Goal: Task Accomplishment & Management: Manage account settings

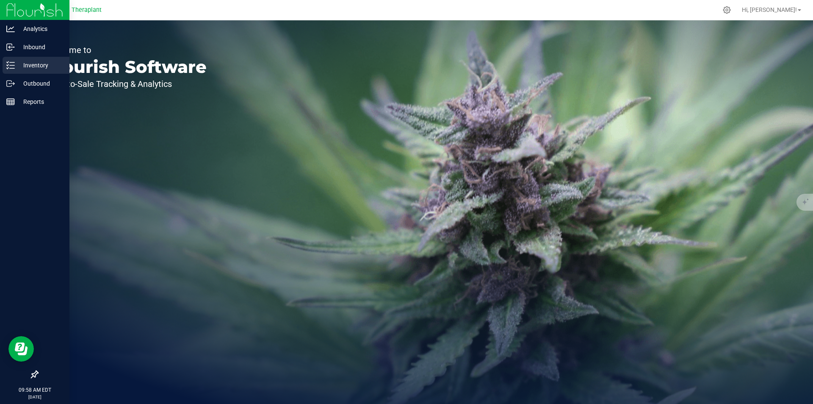
click at [14, 65] on icon at bounding box center [10, 65] width 8 height 8
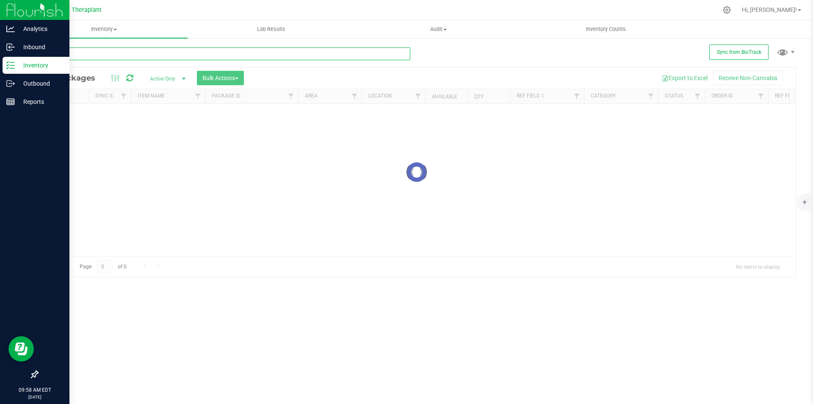
click at [229, 58] on input "text" at bounding box center [223, 53] width 373 height 13
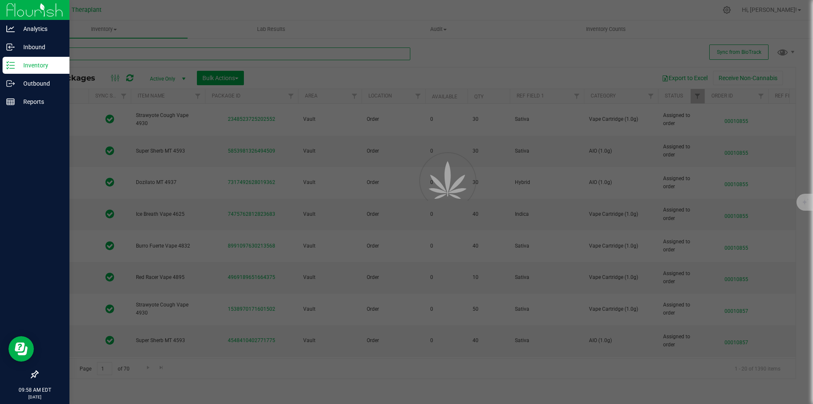
type input "4121"
type input "2026-04-29"
type input "2025-11-27"
type input "2026-05-15"
type input "2025-12-12"
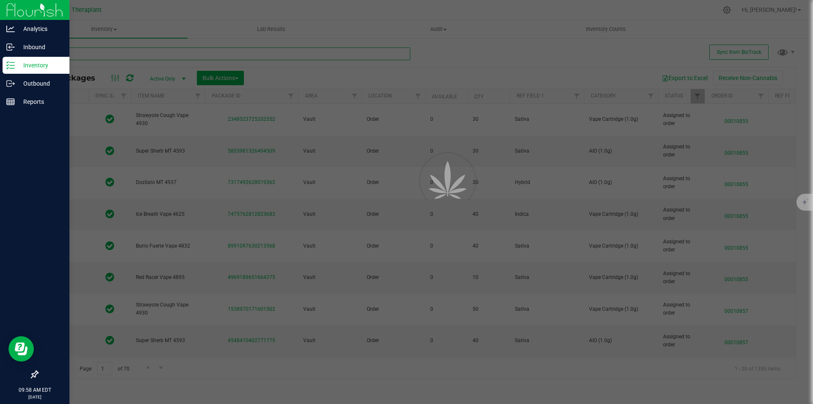
type input "2026-03-17"
type input "2026-04-23"
type input "2026-04-29"
type input "2025-11-27"
type input "2026-05-16"
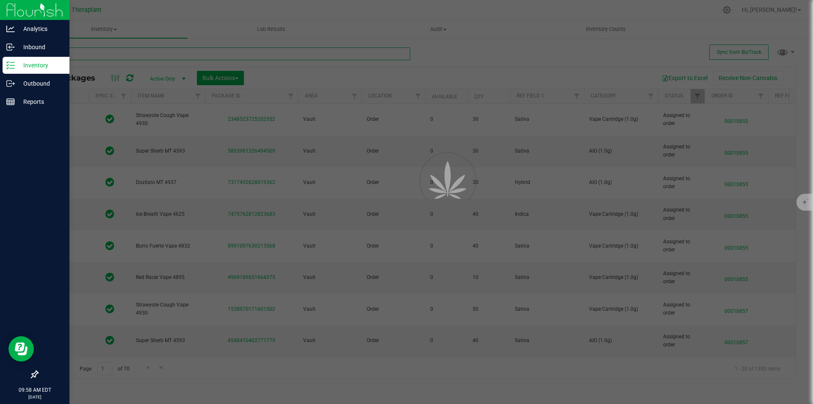
type input "2026-05-15"
type input "2025-12-12"
type input "2026-03-17"
type input "2026-04-23"
type input "2026-08-13"
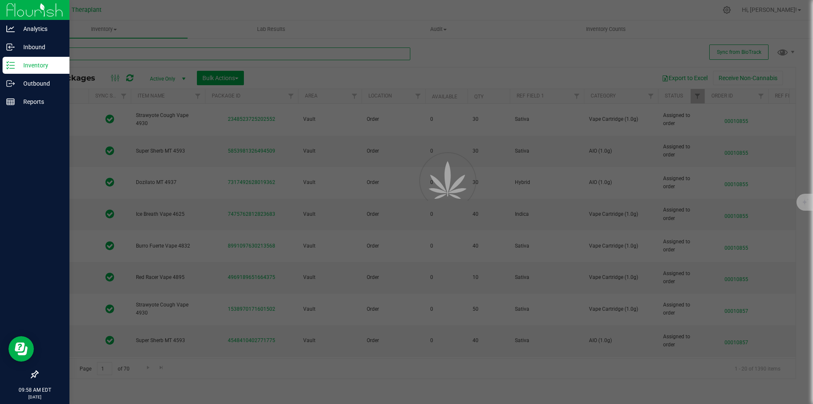
type input "2026-03-31"
type input "2026-08-21"
type input "2026-08-20"
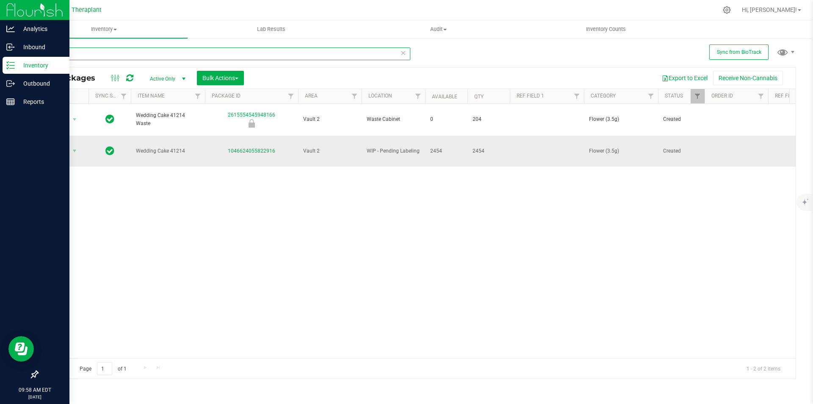
type input "41214"
click at [532, 138] on td at bounding box center [547, 151] width 74 height 31
type input "TP Indica 32pk"
click at [62, 145] on span "Action" at bounding box center [57, 151] width 23 height 12
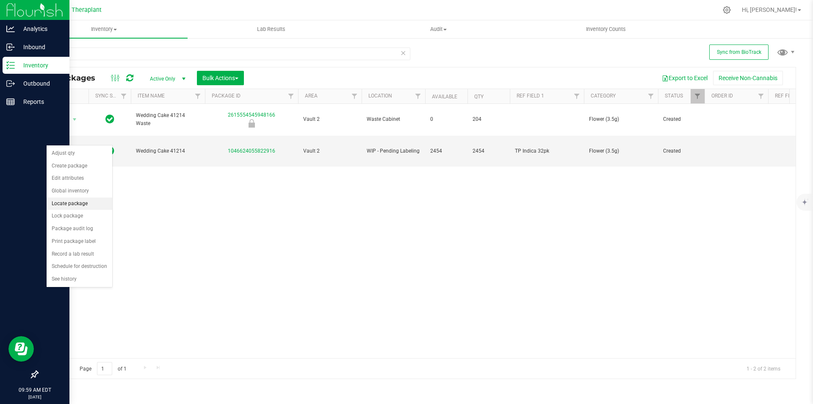
click at [72, 205] on li "Locate package" at bounding box center [80, 203] width 66 height 13
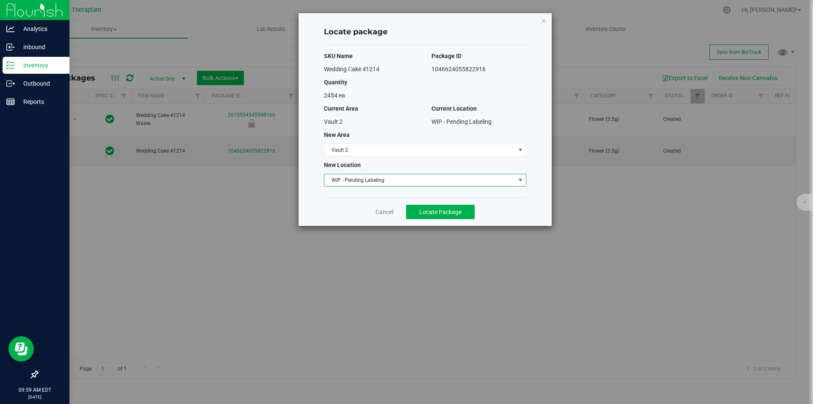
click at [361, 178] on span "WIP - Pending Labeling" at bounding box center [419, 180] width 191 height 12
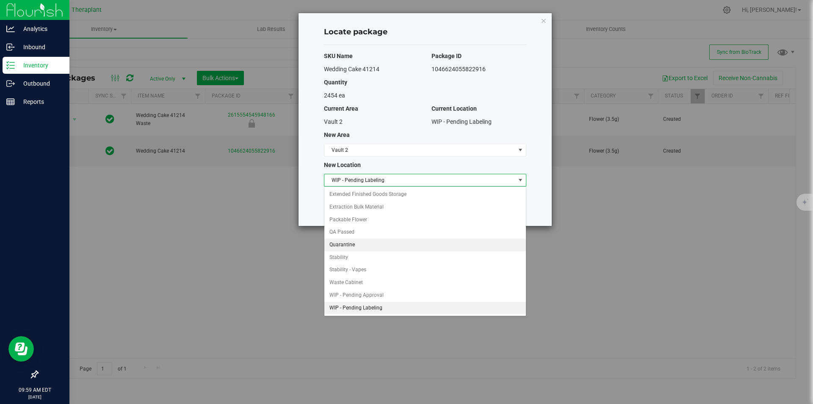
click at [346, 246] on li "Quarantine" at bounding box center [425, 244] width 202 height 13
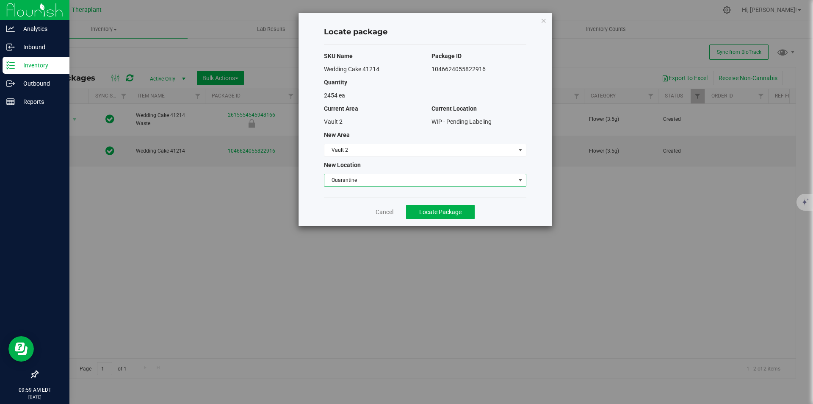
click at [353, 188] on div "SKU Name Package ID Wedding Cake 41214 1046624055822916 Quantity 2454 ea Curren…" at bounding box center [425, 121] width 202 height 152
drag, startPoint x: 346, startPoint y: 172, endPoint x: 346, endPoint y: 183, distance: 10.2
click at [346, 173] on div "SKU Name Package ID Wedding Cake 41214 1046624055822916 Quantity 2454 ea Curren…" at bounding box center [425, 121] width 202 height 152
click at [346, 185] on span "Quarantine" at bounding box center [419, 180] width 191 height 12
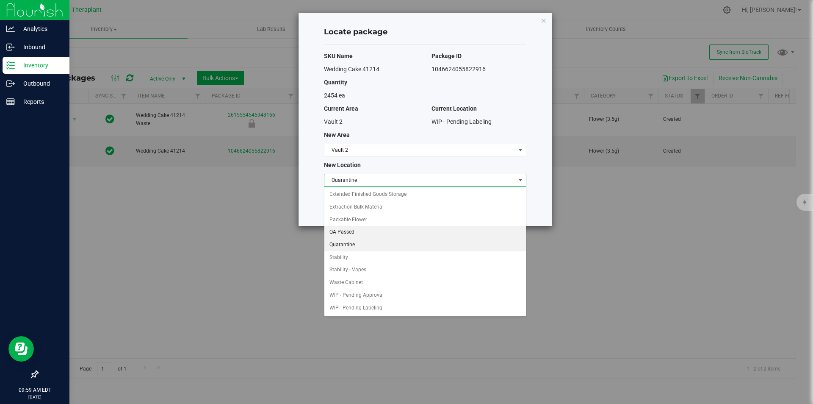
click at [343, 233] on li "QA Passed" at bounding box center [425, 232] width 202 height 13
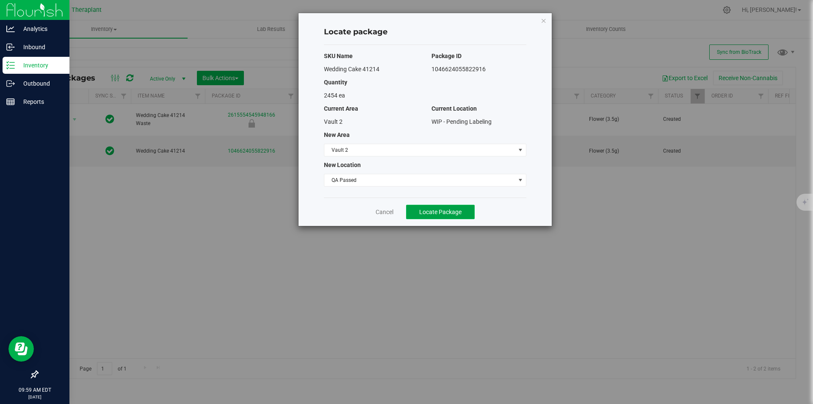
click at [426, 207] on button "Locate Package" at bounding box center [440, 212] width 69 height 14
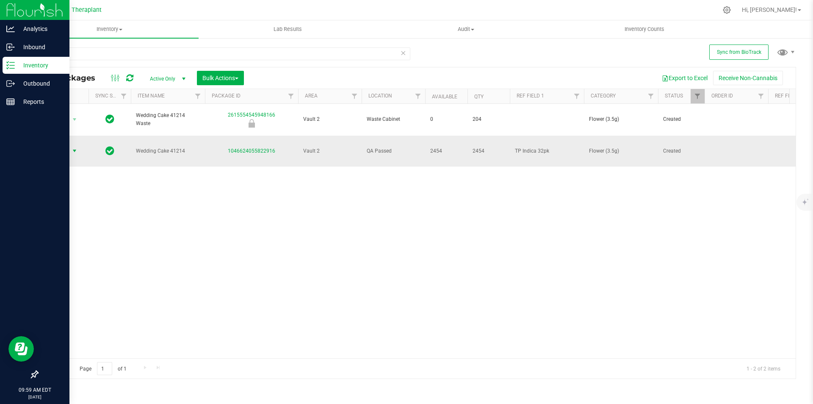
click at [69, 145] on span "Action" at bounding box center [57, 151] width 23 height 12
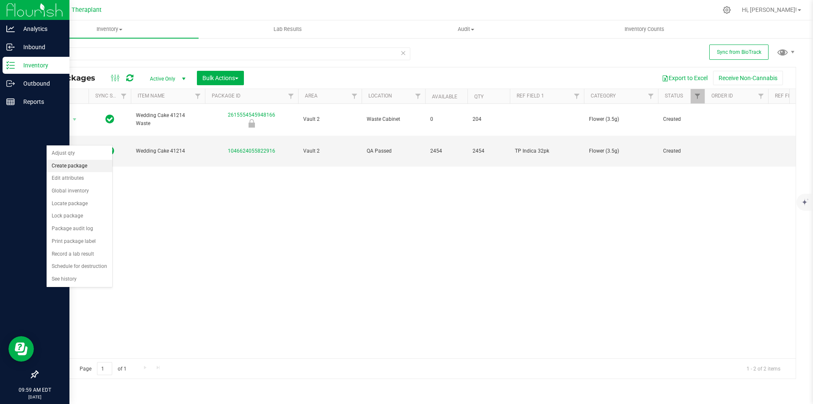
click at [75, 165] on li "Create package" at bounding box center [80, 166] width 66 height 13
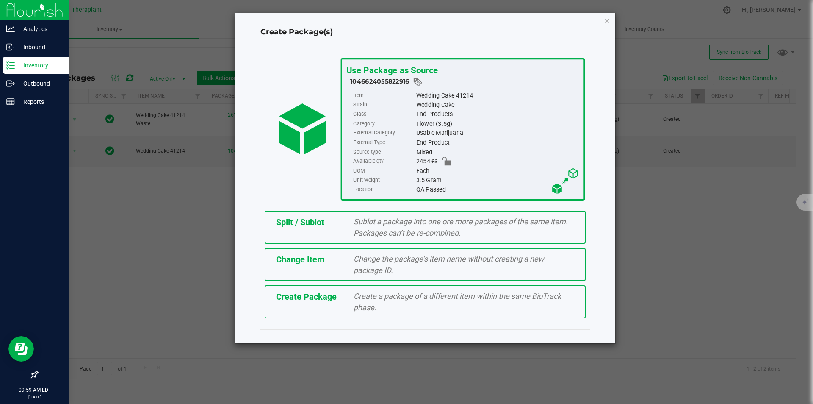
click at [341, 226] on div "Split / Sublot" at bounding box center [309, 222] width 78 height 13
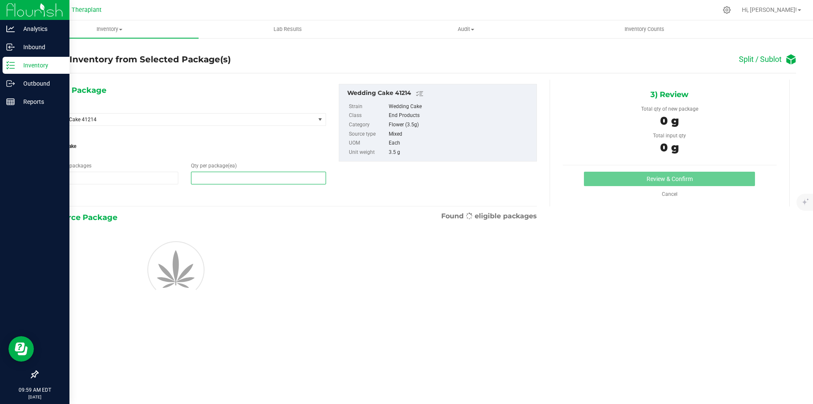
click at [260, 177] on span at bounding box center [258, 178] width 135 height 13
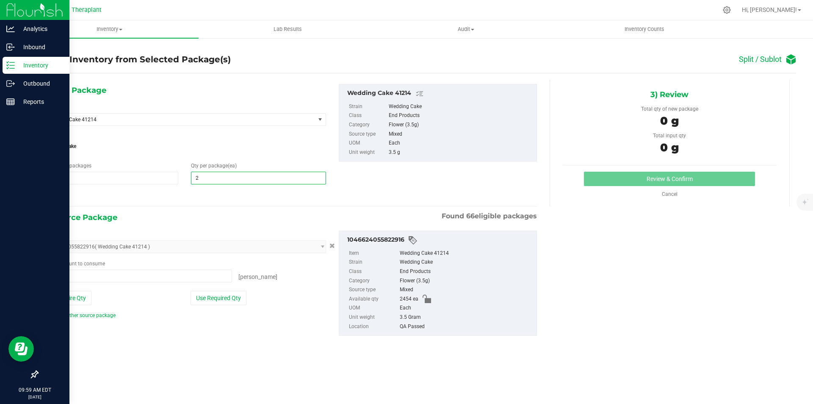
type input "22"
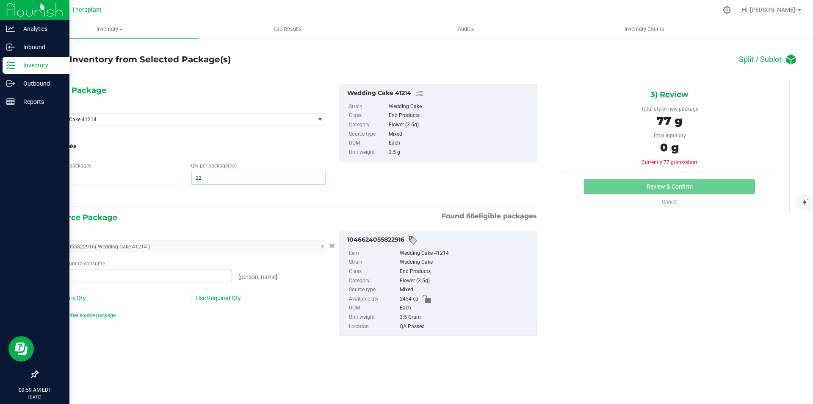
type input "22"
click at [126, 271] on span "0 ea 0" at bounding box center [138, 275] width 188 height 13
type input "22"
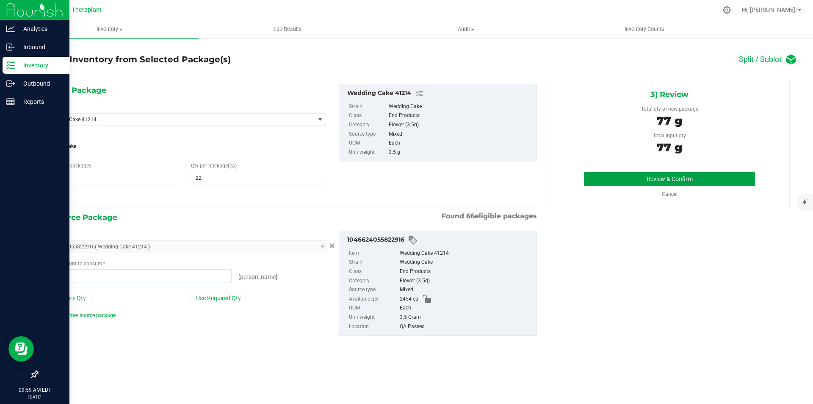
click at [604, 177] on button "Review & Confirm" at bounding box center [669, 179] width 171 height 14
type input "22 ea"
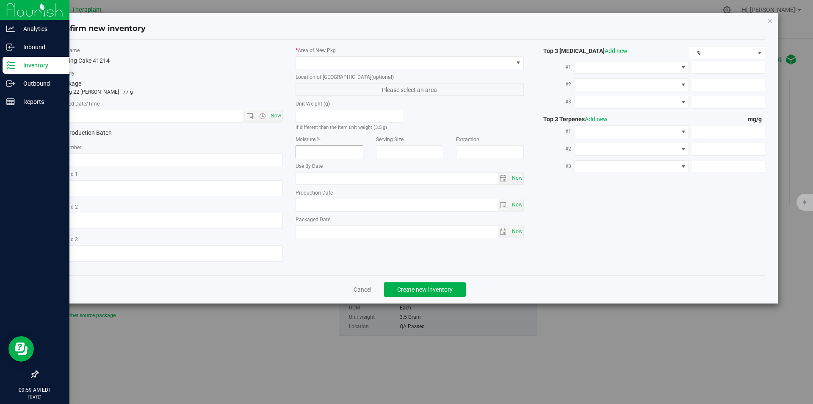
type textarea "TP Indica 32pk"
type input "2026-08-25"
click at [277, 113] on span "Now" at bounding box center [276, 116] width 14 height 12
type input "8/28/2025 9:59 AM"
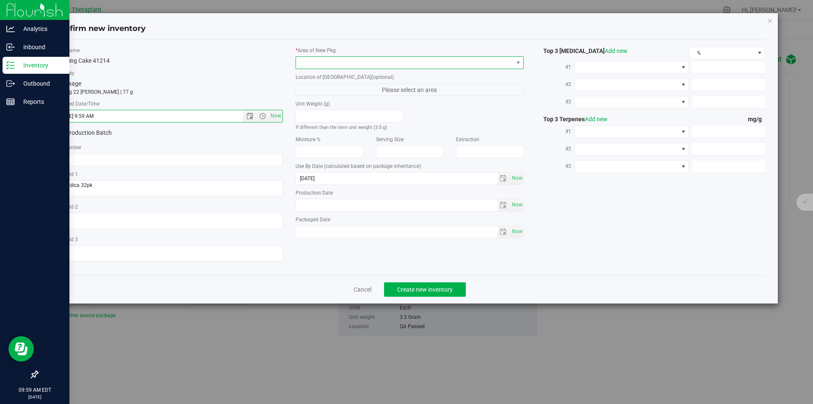
click at [320, 60] on span at bounding box center [404, 63] width 217 height 12
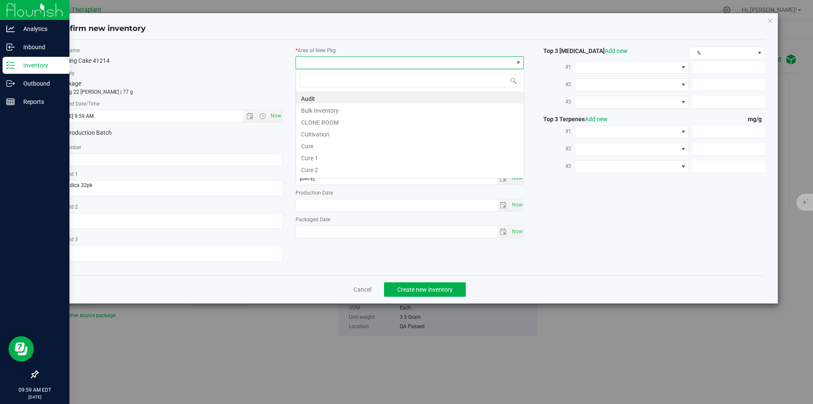
scroll to position [13, 229]
type input "v"
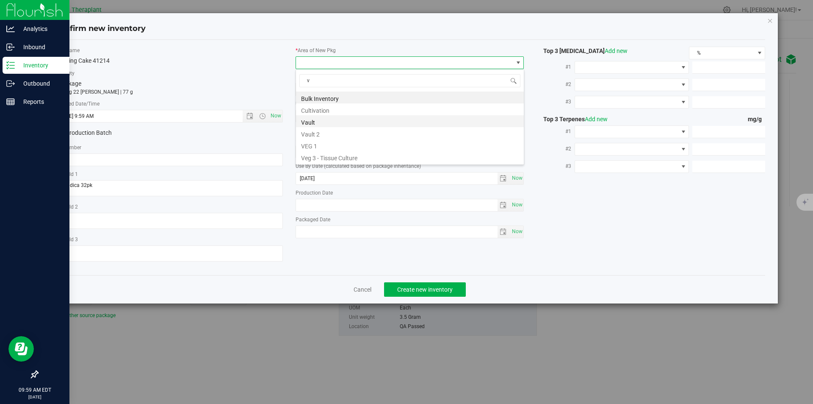
click at [308, 122] on li "Vault" at bounding box center [410, 121] width 228 height 12
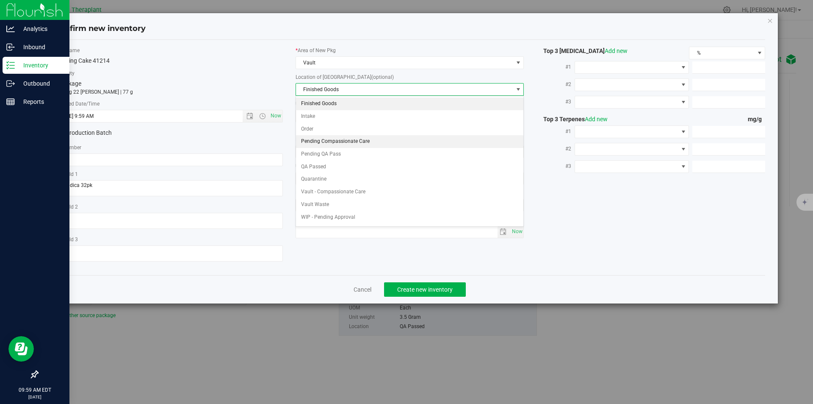
click at [329, 141] on li "Pending Compassionate Care" at bounding box center [410, 141] width 228 height 13
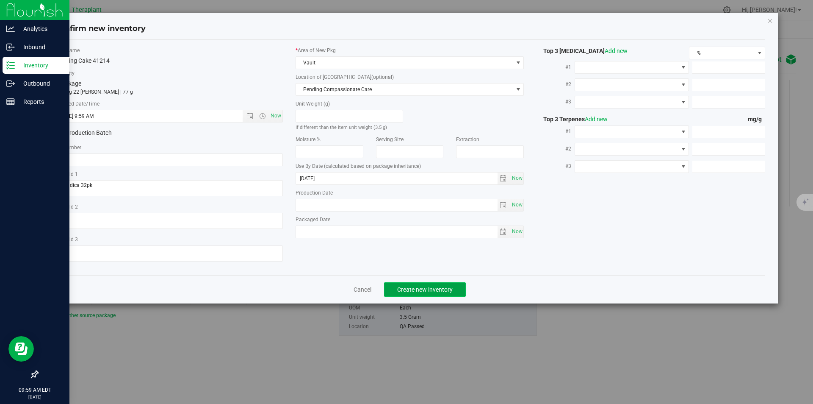
click at [415, 288] on span "Create new inventory" at bounding box center [424, 289] width 55 height 7
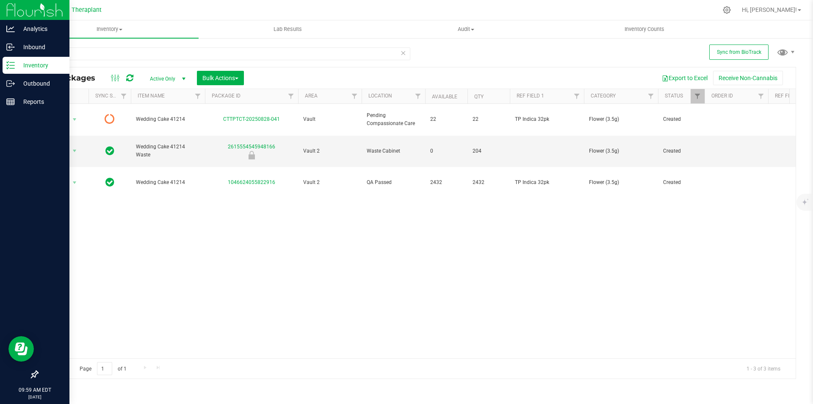
click at [127, 75] on icon at bounding box center [129, 78] width 7 height 8
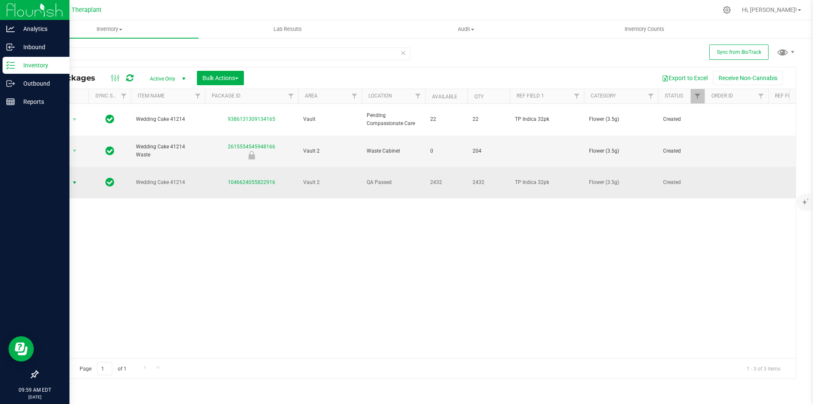
click at [60, 177] on span "Action" at bounding box center [57, 183] width 23 height 12
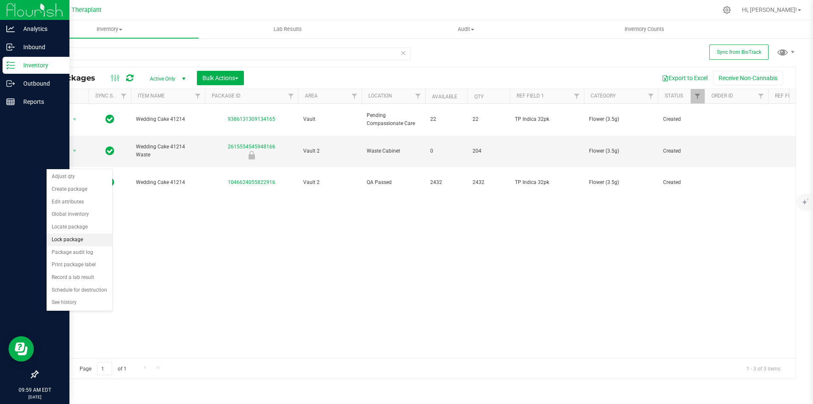
click at [79, 236] on li "Lock package" at bounding box center [80, 239] width 66 height 13
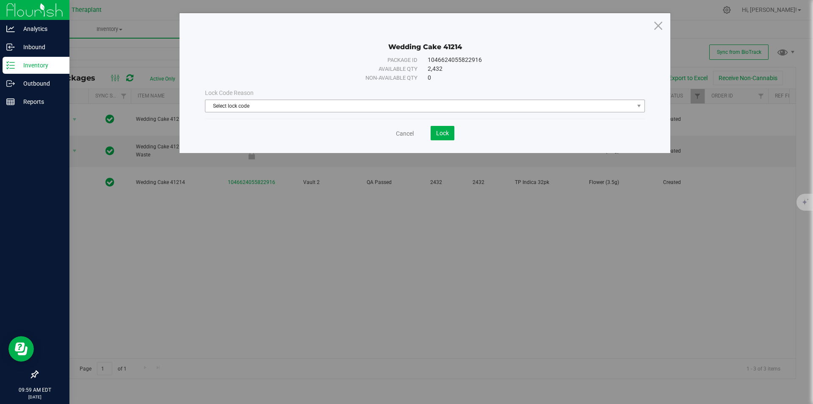
click at [325, 104] on span "Select lock code" at bounding box center [419, 106] width 429 height 12
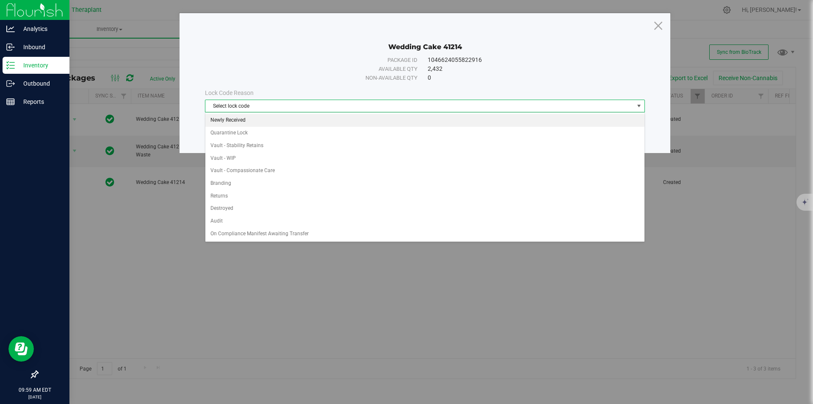
click at [267, 119] on li "Newly Received" at bounding box center [424, 120] width 439 height 13
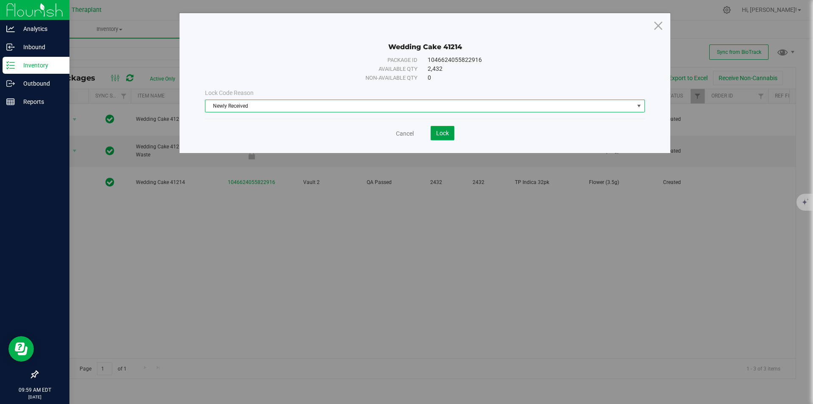
click at [435, 134] on button "Lock" at bounding box center [443, 133] width 24 height 14
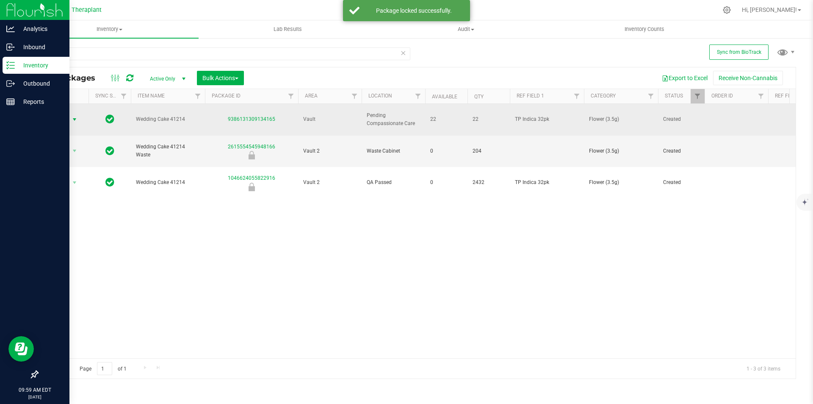
click at [71, 116] on span "select" at bounding box center [74, 119] width 7 height 7
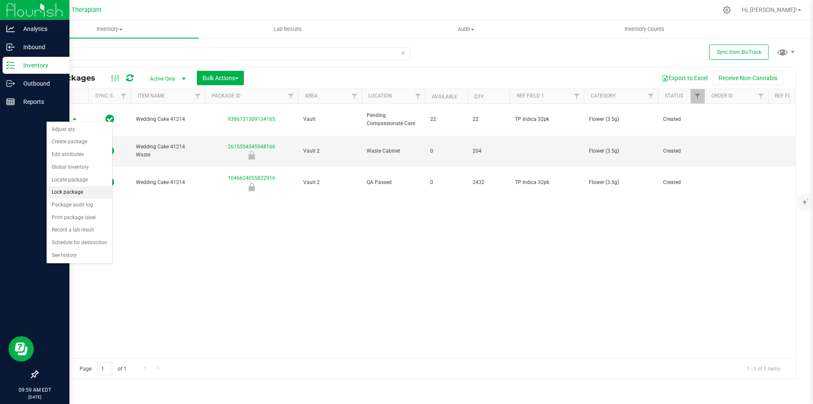
click at [83, 188] on li "Lock package" at bounding box center [80, 192] width 66 height 13
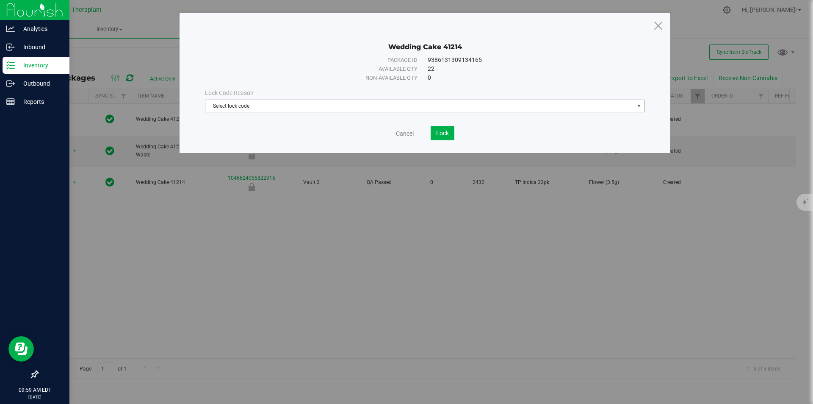
click at [357, 106] on span "Select lock code" at bounding box center [419, 106] width 429 height 12
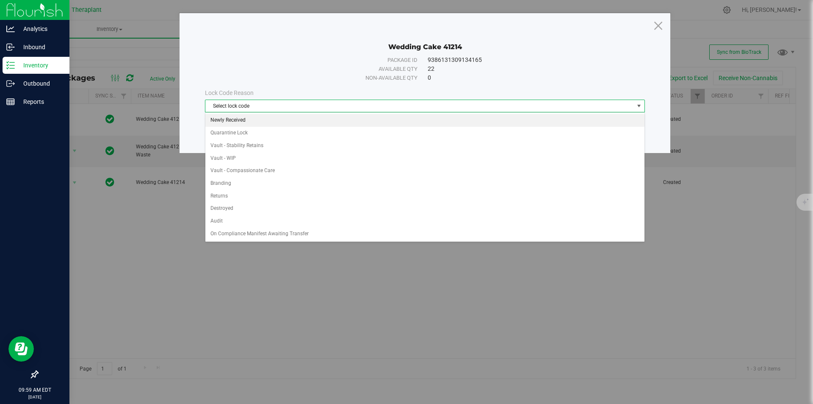
click at [269, 122] on li "Newly Received" at bounding box center [424, 120] width 439 height 13
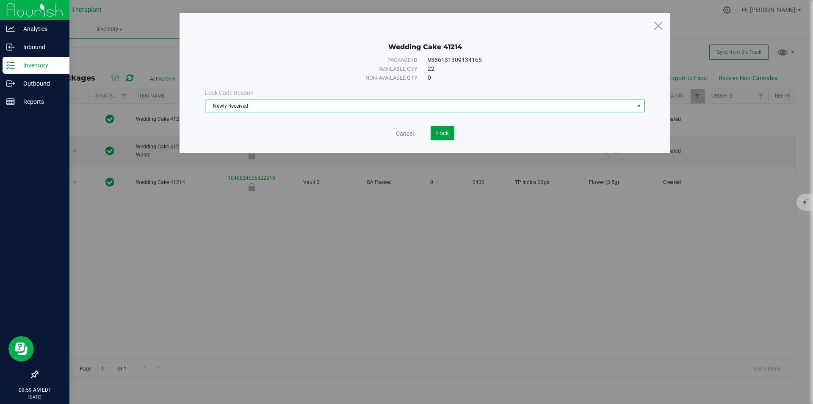
click at [447, 128] on button "Lock" at bounding box center [443, 133] width 24 height 14
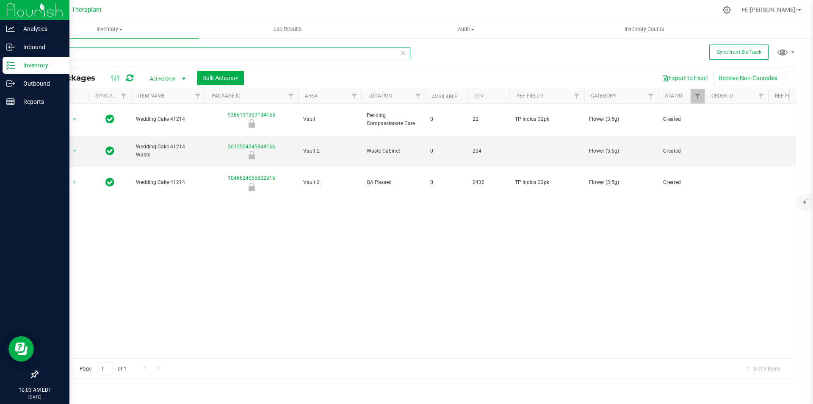
click at [142, 50] on input "41214" at bounding box center [223, 53] width 373 height 13
type input "41092"
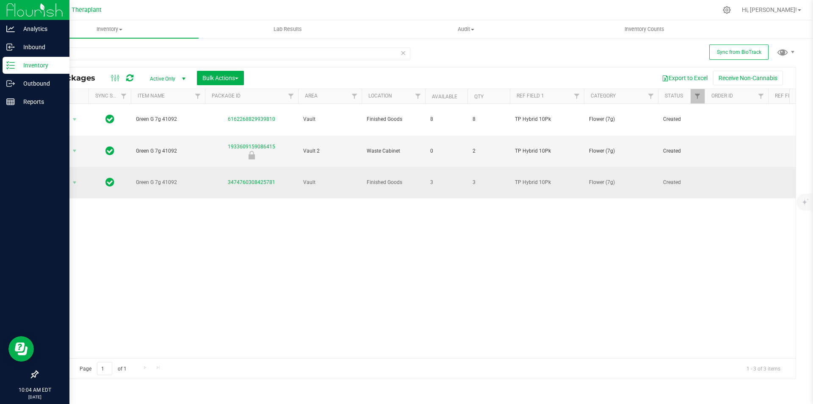
click at [71, 177] on span "select" at bounding box center [74, 183] width 11 height 12
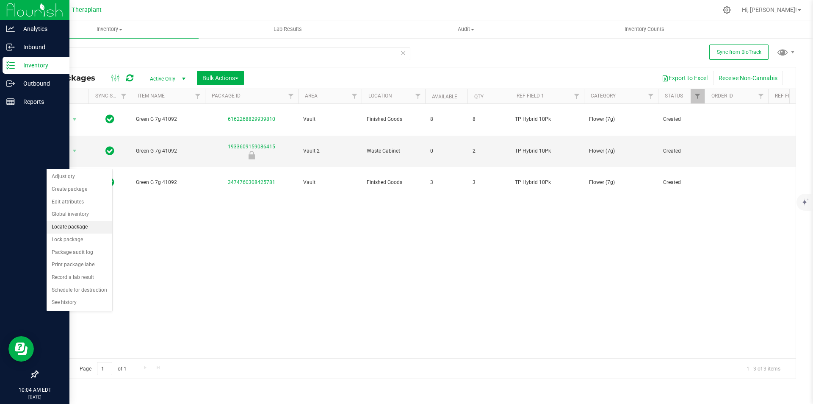
click at [83, 228] on li "Locate package" at bounding box center [80, 227] width 66 height 13
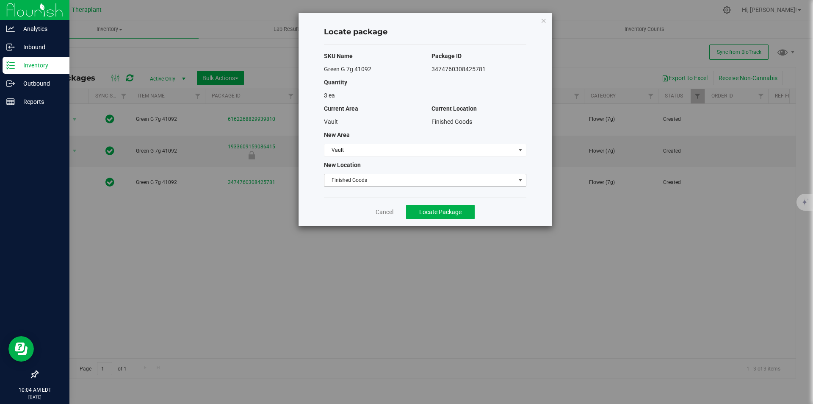
click at [354, 177] on span "Finished Goods" at bounding box center [419, 180] width 191 height 12
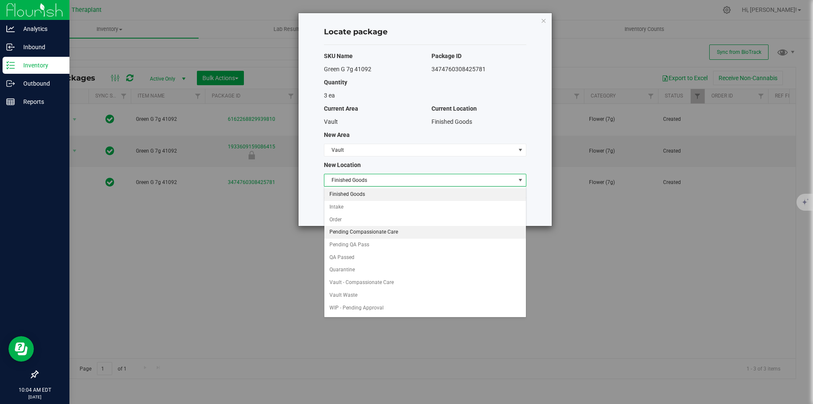
click at [371, 229] on li "Pending Compassionate Care" at bounding box center [425, 232] width 202 height 13
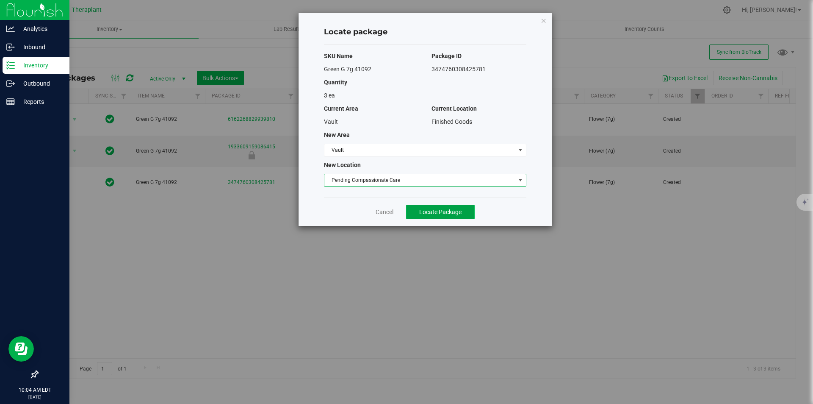
click at [416, 214] on button "Locate Package" at bounding box center [440, 212] width 69 height 14
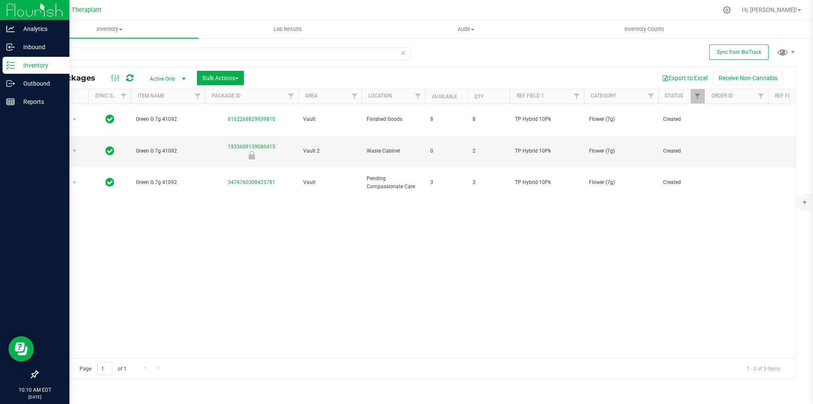
click at [404, 55] on icon at bounding box center [403, 52] width 6 height 10
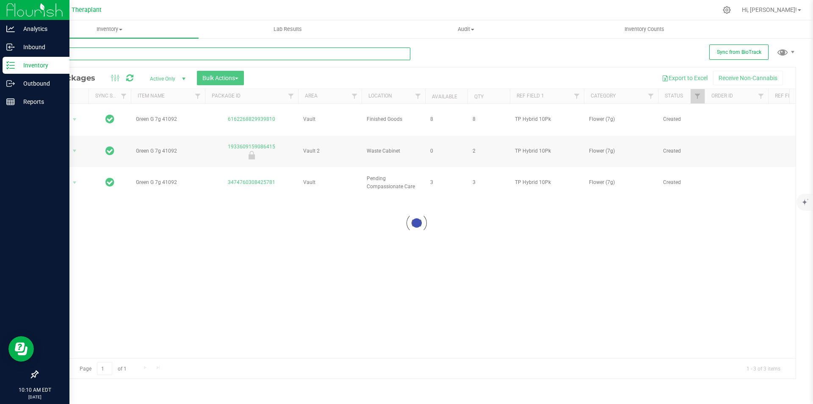
click at [388, 53] on input "text" at bounding box center [223, 53] width 373 height 13
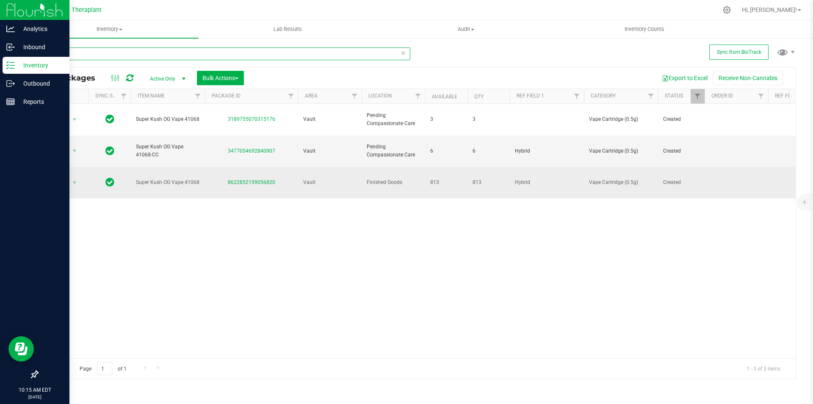
type input "41068"
click at [70, 177] on span "select" at bounding box center [74, 183] width 11 height 12
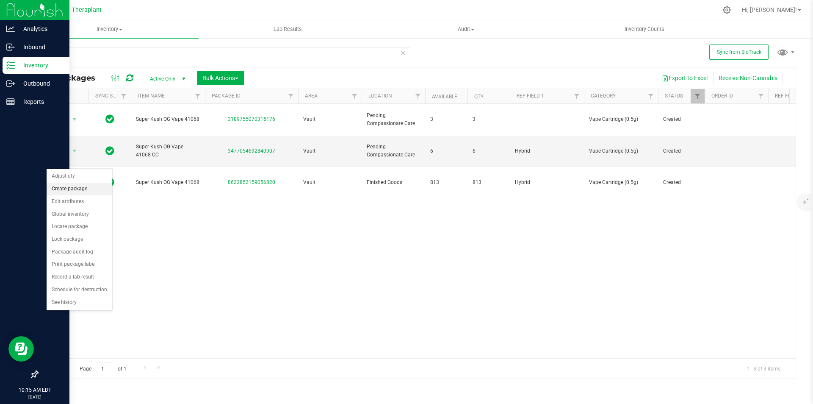
click at [80, 188] on li "Create package" at bounding box center [80, 189] width 66 height 13
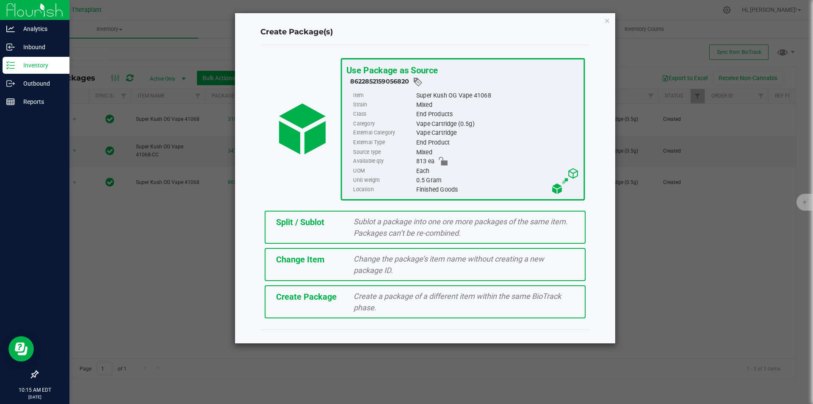
click at [358, 229] on span "Sublot a package into one ore more packages of the same item. Packages can’t be…" at bounding box center [461, 227] width 214 height 20
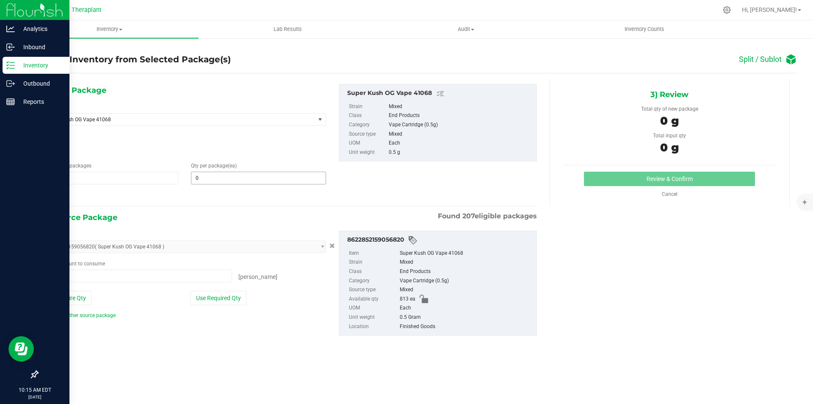
type input "0 ea"
click at [270, 180] on span at bounding box center [258, 178] width 135 height 13
type input "3"
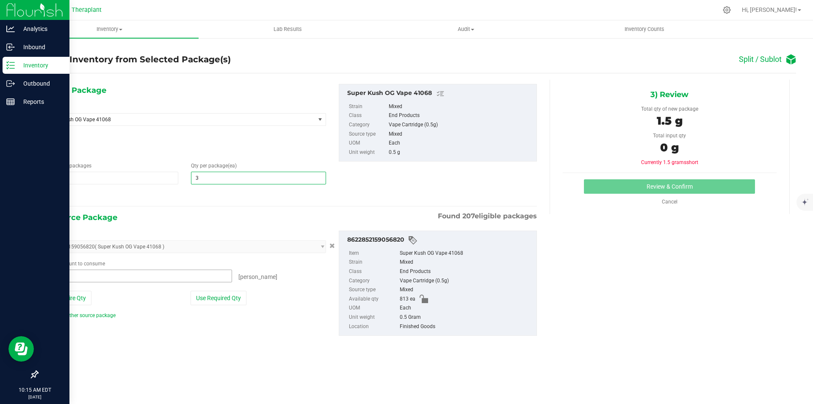
type input "3"
click at [116, 277] on span "0 ea 0" at bounding box center [138, 275] width 188 height 13
type input "3"
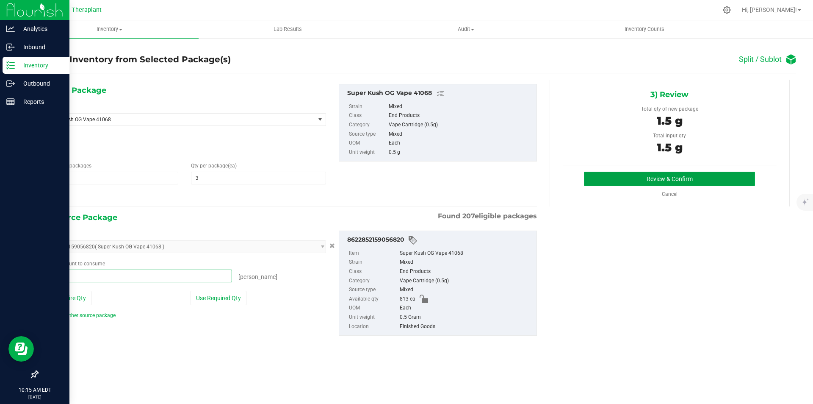
type input "3 ea"
click at [645, 175] on button "Review & Confirm" at bounding box center [669, 179] width 171 height 14
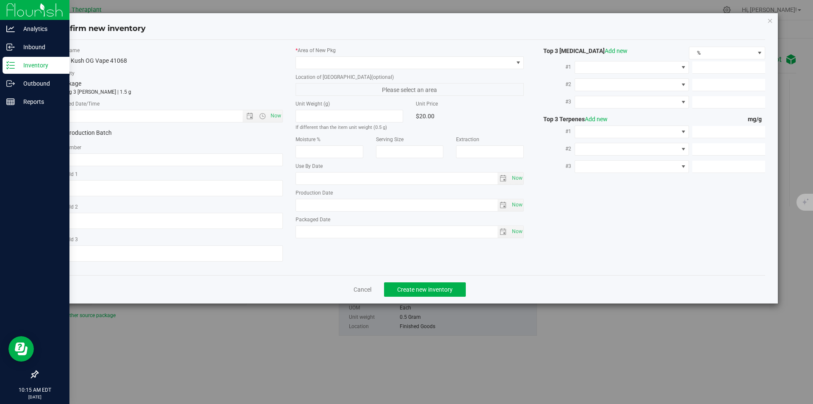
type textarea "Hybrid"
type input "2026-06-23"
click at [280, 115] on span "Now" at bounding box center [276, 116] width 14 height 12
type input "8/28/2025 10:15 AM"
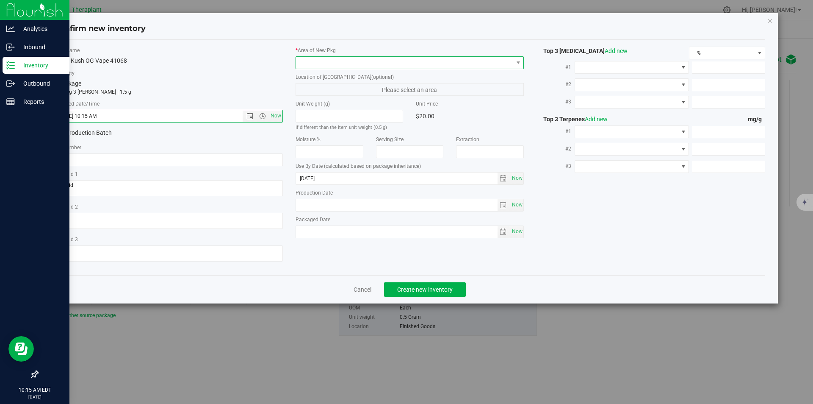
click at [384, 58] on span at bounding box center [404, 63] width 217 height 12
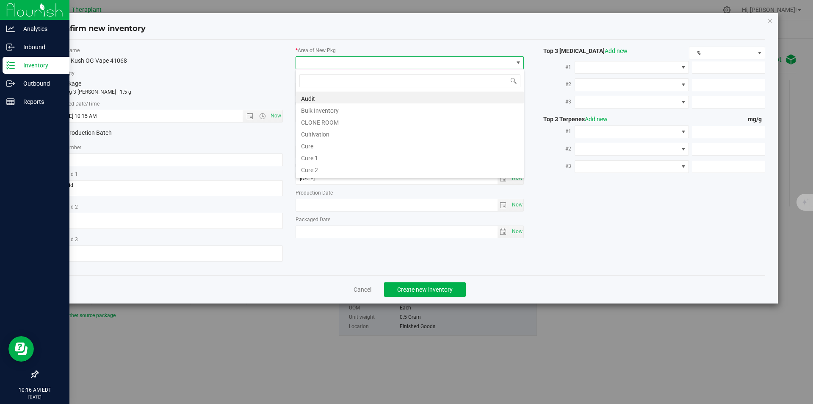
type input "v"
click at [327, 121] on li "Vault" at bounding box center [410, 121] width 228 height 12
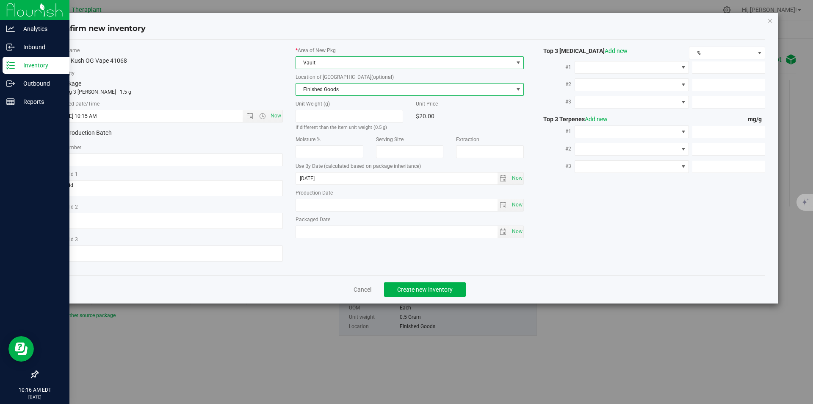
click at [329, 86] on span "Finished Goods" at bounding box center [404, 89] width 217 height 12
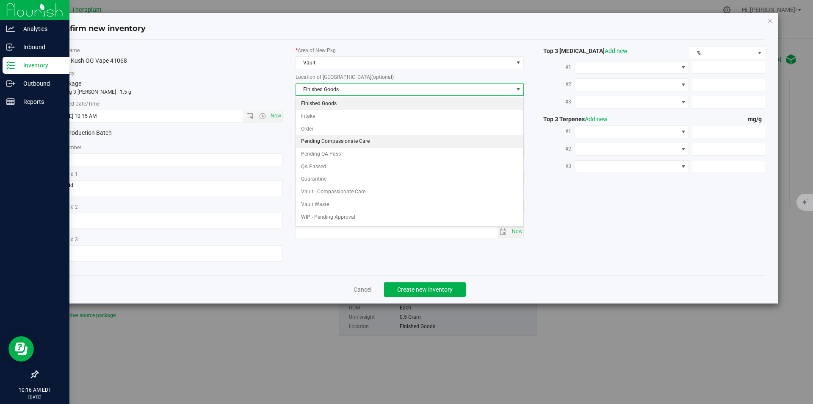
click at [333, 137] on li "Pending Compassionate Care" at bounding box center [410, 141] width 228 height 13
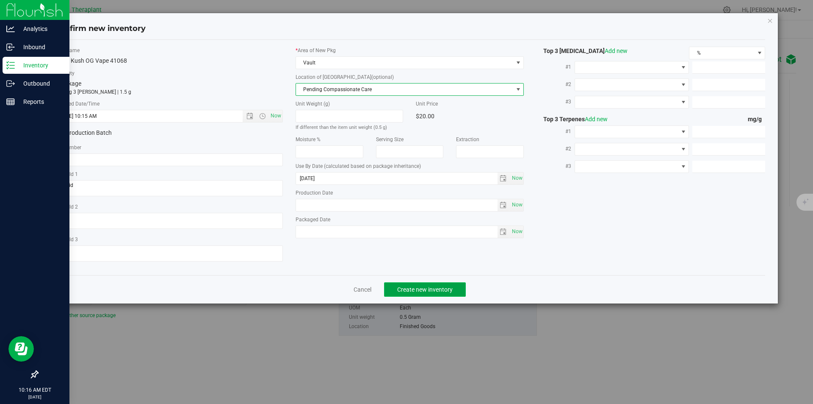
click at [409, 288] on span "Create new inventory" at bounding box center [424, 289] width 55 height 7
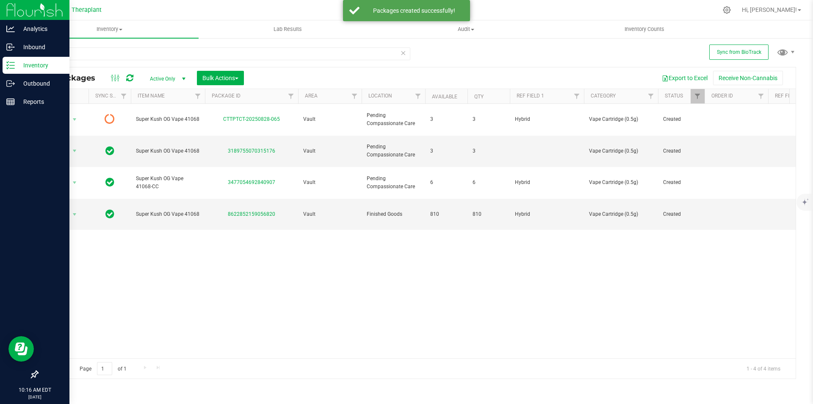
click at [129, 77] on icon at bounding box center [129, 78] width 7 height 8
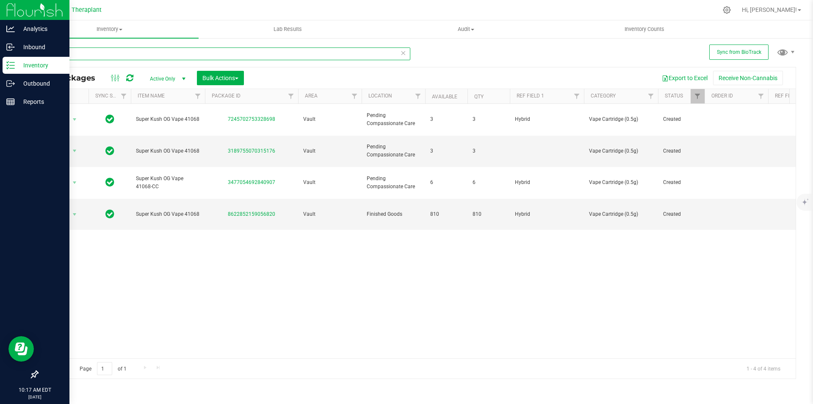
click at [393, 53] on input "41068" at bounding box center [223, 53] width 373 height 13
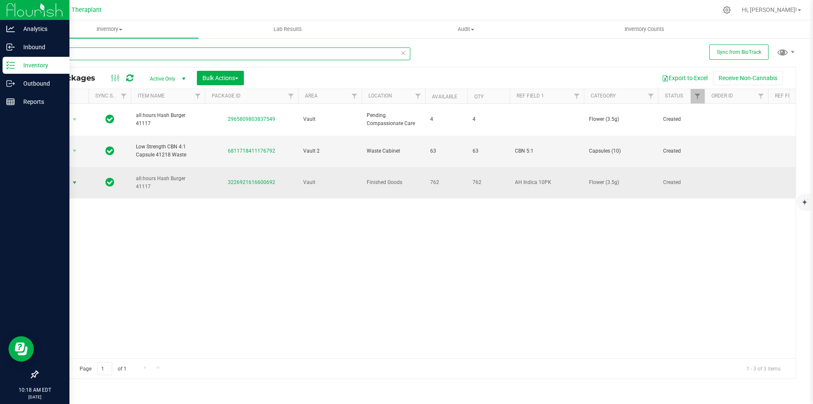
type input "41117"
click at [72, 179] on span "select" at bounding box center [74, 182] width 7 height 7
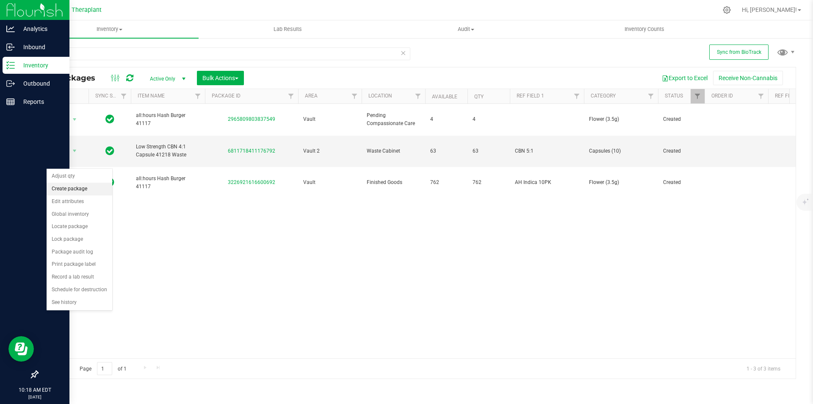
click at [79, 188] on li "Create package" at bounding box center [80, 189] width 66 height 13
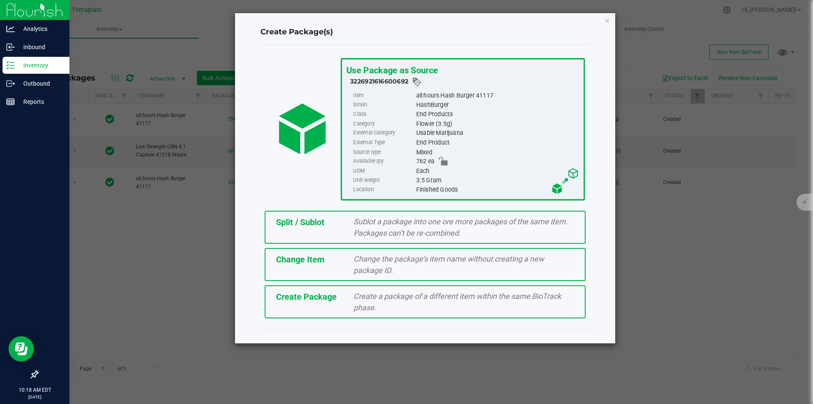
click at [371, 230] on span "Sublot a package into one ore more packages of the same item. Packages can’t be…" at bounding box center [461, 227] width 214 height 20
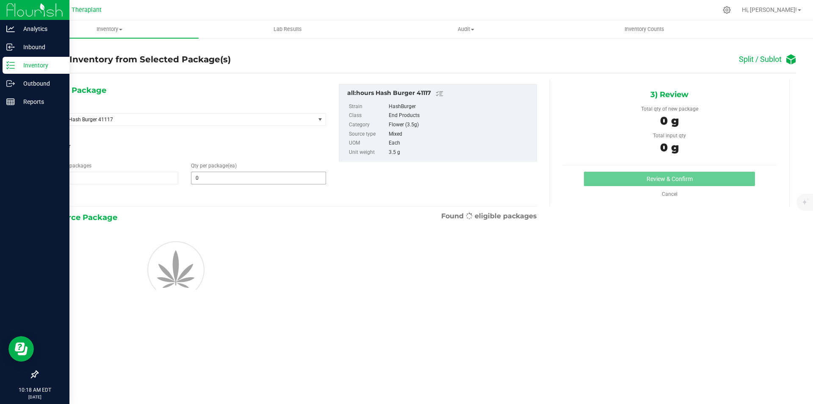
type input "0"
click at [262, 175] on span "0 0" at bounding box center [258, 178] width 135 height 13
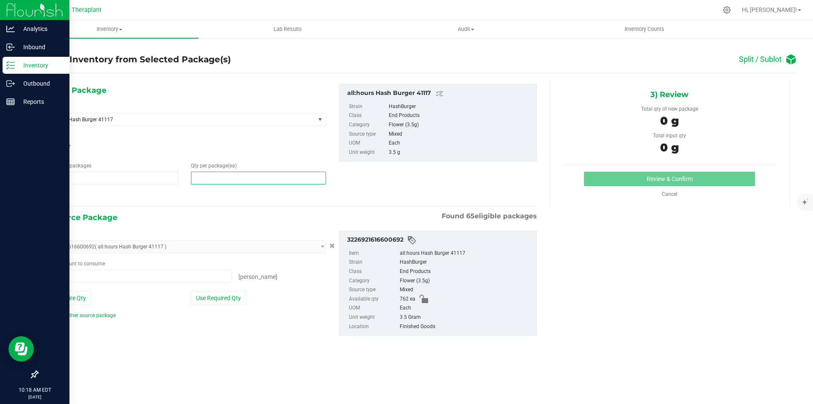
type input "2"
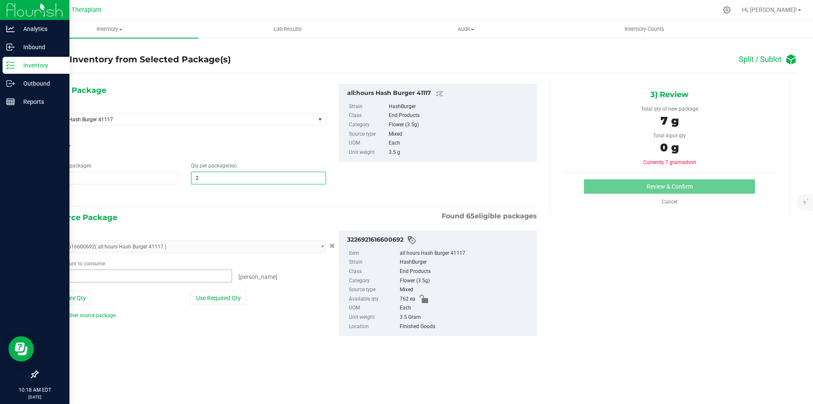
type input "2"
click at [95, 282] on span "0 ea 0" at bounding box center [138, 275] width 188 height 13
click at [102, 276] on span at bounding box center [138, 275] width 188 height 13
type input "2"
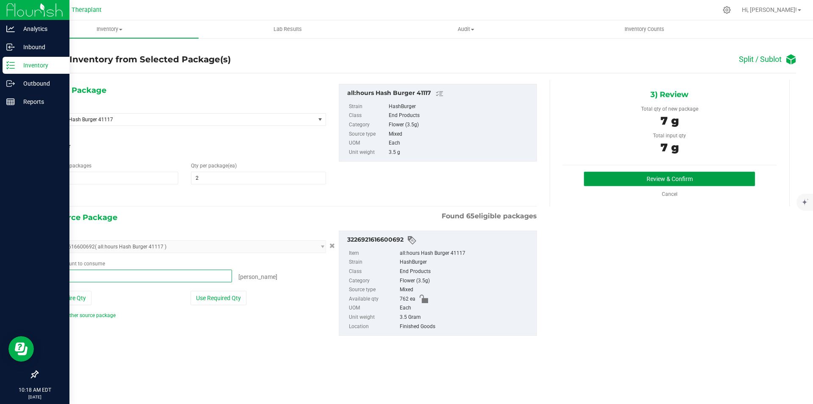
type input "2 ea"
click at [615, 179] on button "Review & Confirm" at bounding box center [669, 179] width 171 height 14
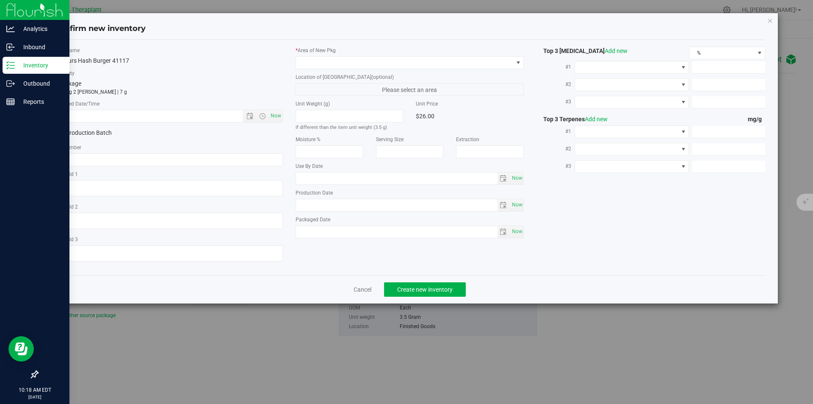
type textarea "AH Indica 10PK"
type input "2026-07-15"
drag, startPoint x: 274, startPoint y: 114, endPoint x: 354, endPoint y: 68, distance: 92.6
click at [274, 114] on span "Now" at bounding box center [276, 116] width 14 height 12
type input "8/28/2025 10:18 AM"
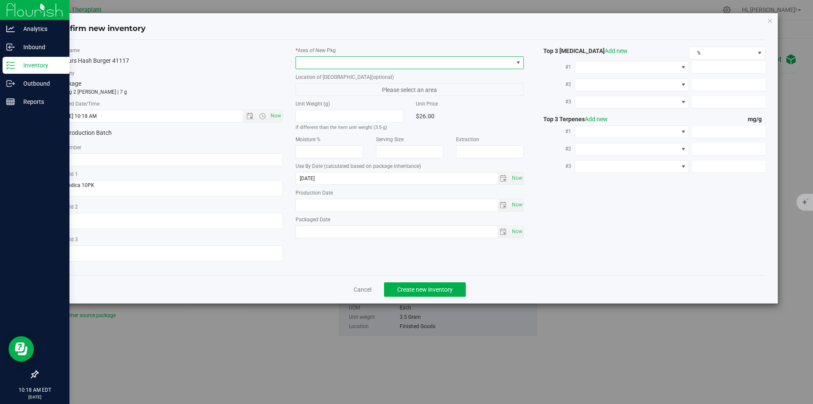
click at [357, 61] on span at bounding box center [404, 63] width 217 height 12
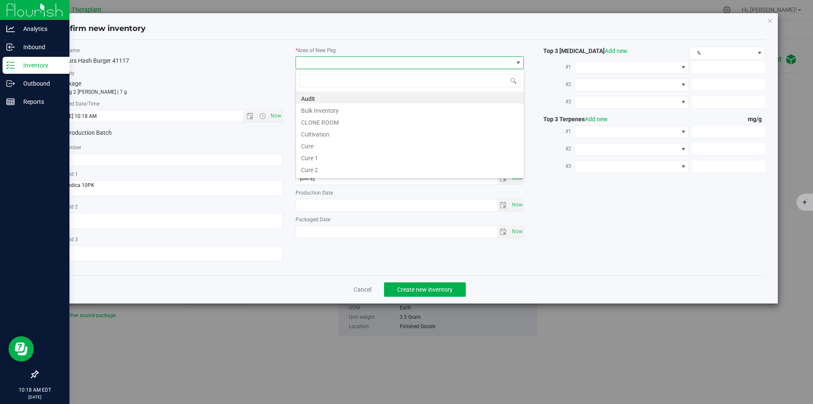
scroll to position [13, 229]
type input "v"
click at [328, 117] on li "Vault" at bounding box center [410, 121] width 228 height 12
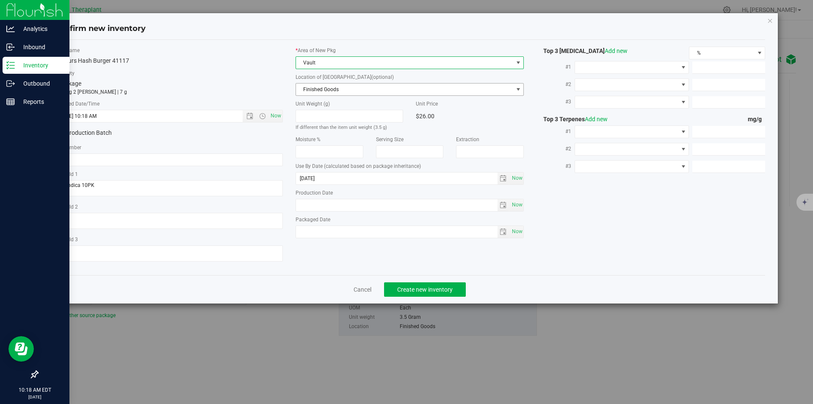
click at [331, 91] on span "Finished Goods" at bounding box center [404, 89] width 217 height 12
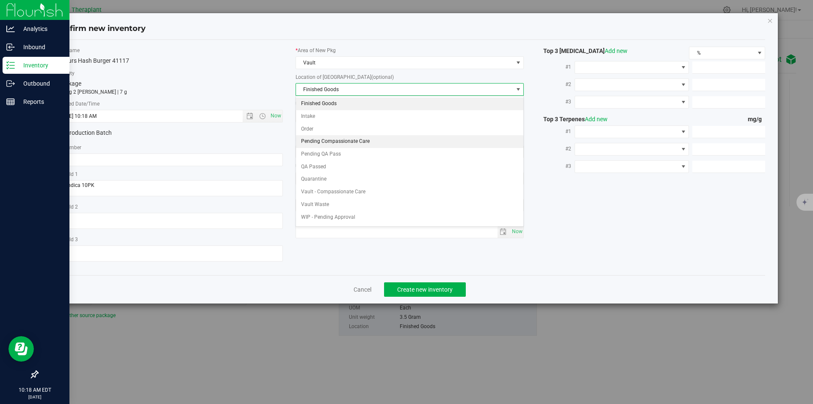
click at [328, 140] on li "Pending Compassionate Care" at bounding box center [410, 141] width 228 height 13
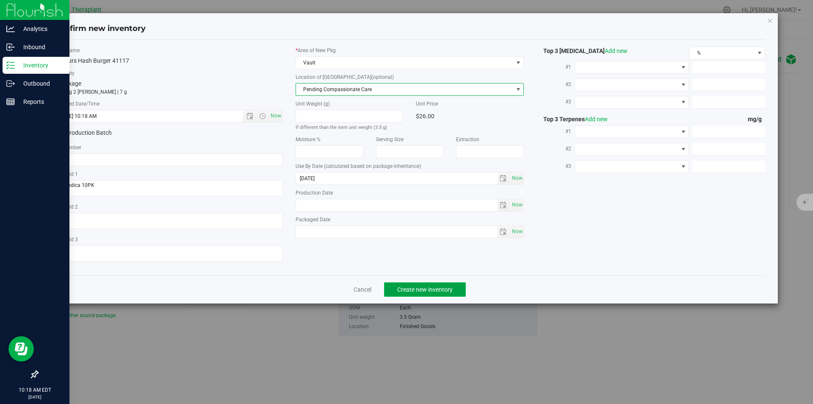
click at [412, 289] on span "Create new inventory" at bounding box center [424, 289] width 55 height 7
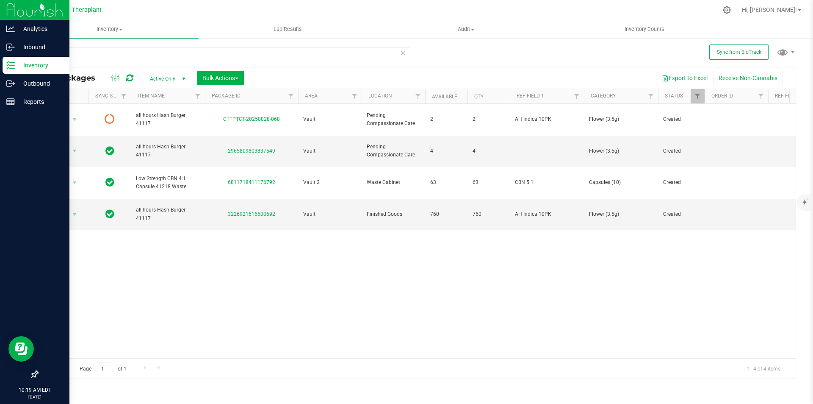
click at [134, 75] on div at bounding box center [122, 78] width 28 height 10
click at [133, 75] on icon at bounding box center [129, 78] width 7 height 8
click at [230, 62] on div "41117" at bounding box center [223, 56] width 373 height 19
click at [230, 59] on input "41117" at bounding box center [223, 53] width 373 height 13
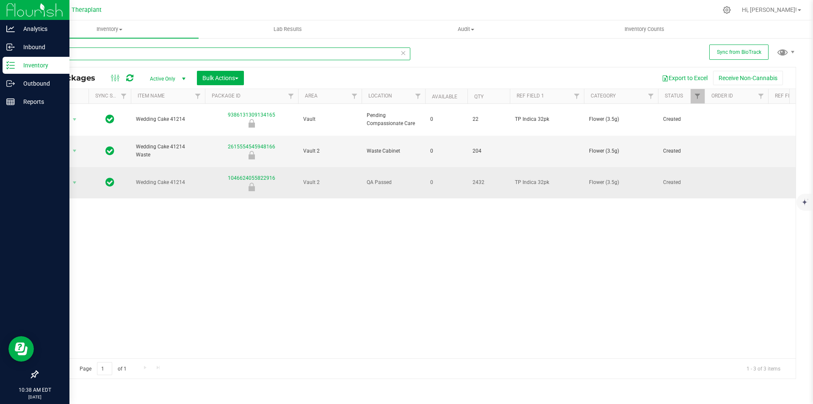
type input "41214"
click at [62, 177] on span "Action" at bounding box center [57, 183] width 23 height 12
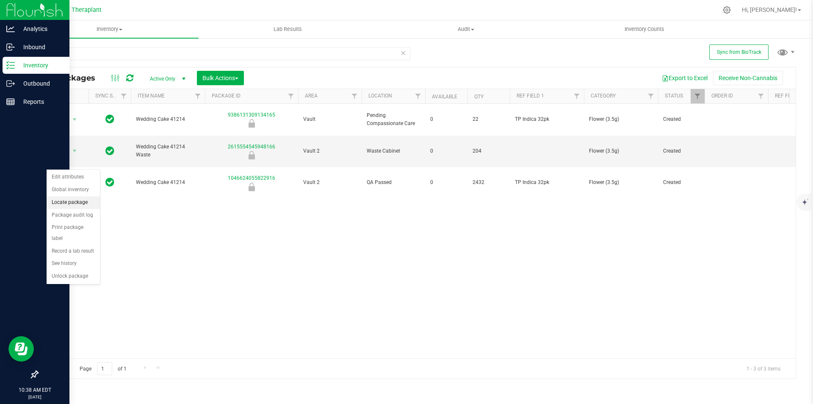
click at [74, 204] on li "Locate package" at bounding box center [73, 202] width 53 height 13
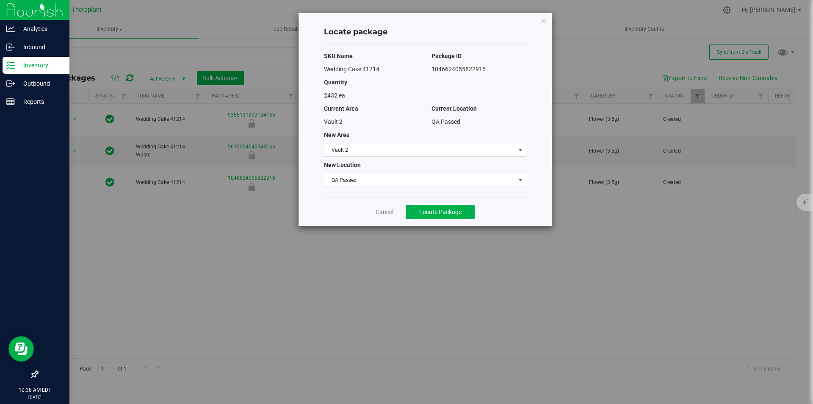
click at [369, 146] on span "Vault 2" at bounding box center [419, 150] width 191 height 12
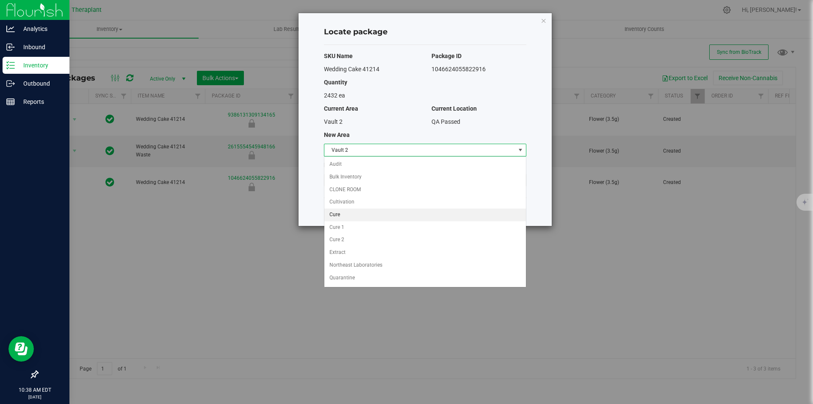
scroll to position [37, 0]
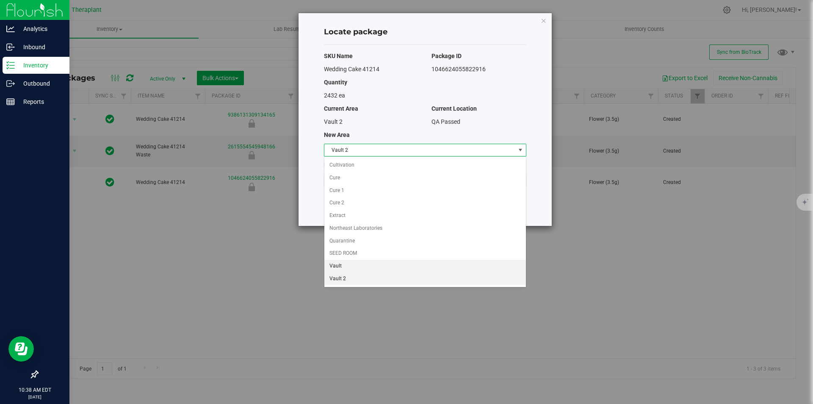
click at [361, 262] on li "Vault" at bounding box center [425, 266] width 202 height 13
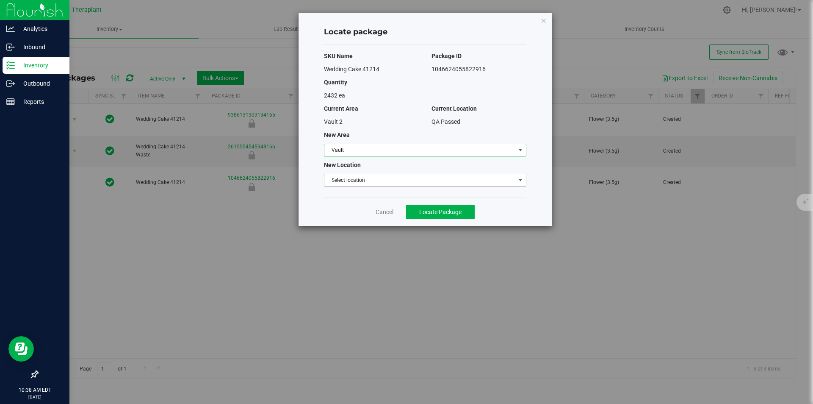
click at [371, 180] on span "Select location" at bounding box center [419, 180] width 191 height 12
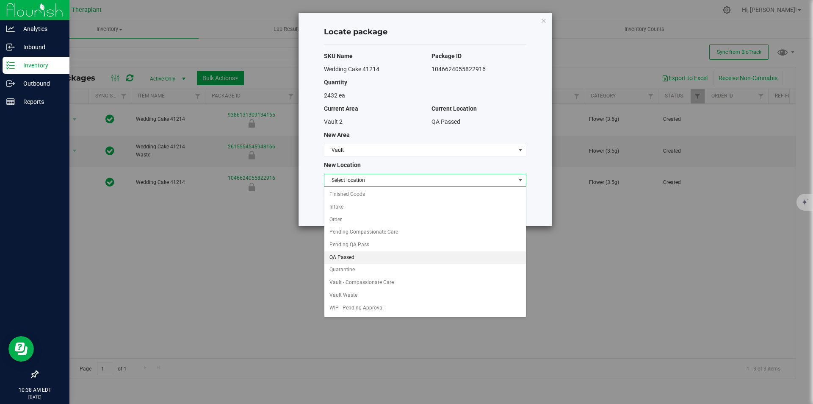
click at [353, 256] on li "QA Passed" at bounding box center [425, 257] width 202 height 13
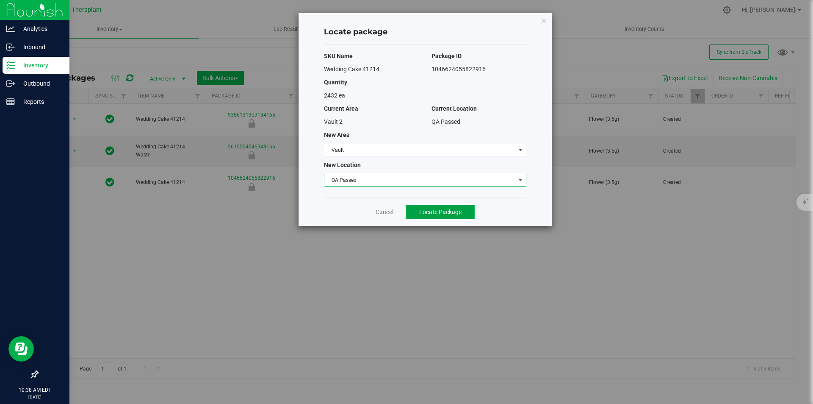
click at [436, 208] on span "Locate Package" at bounding box center [440, 211] width 42 height 7
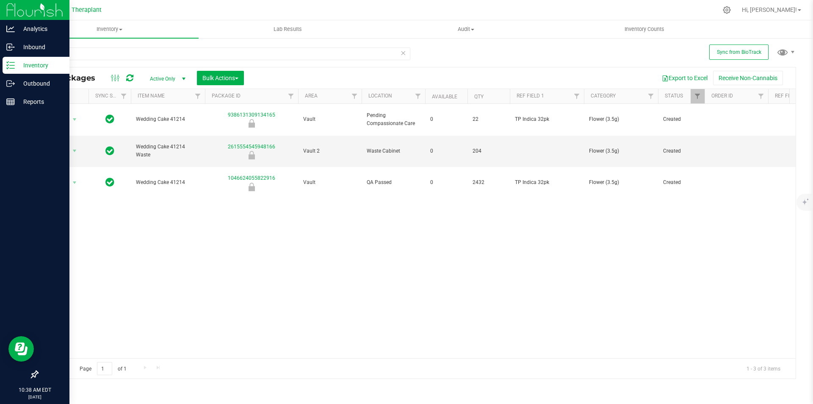
click at [403, 55] on icon at bounding box center [403, 52] width 6 height 10
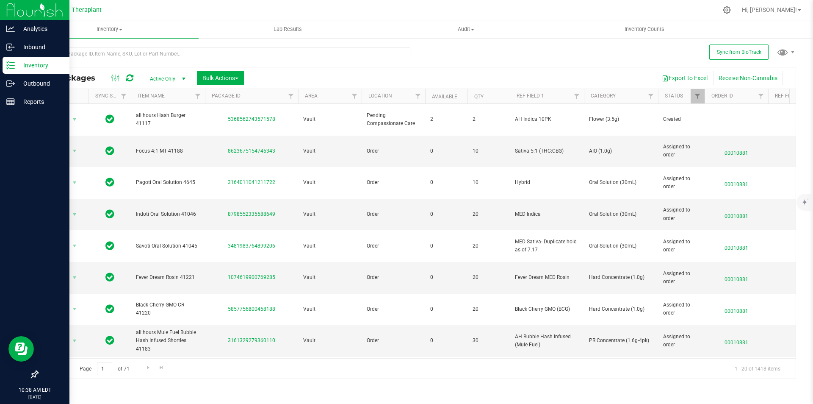
click at [241, 62] on div at bounding box center [223, 56] width 373 height 19
click at [242, 50] on input "text" at bounding box center [223, 53] width 373 height 13
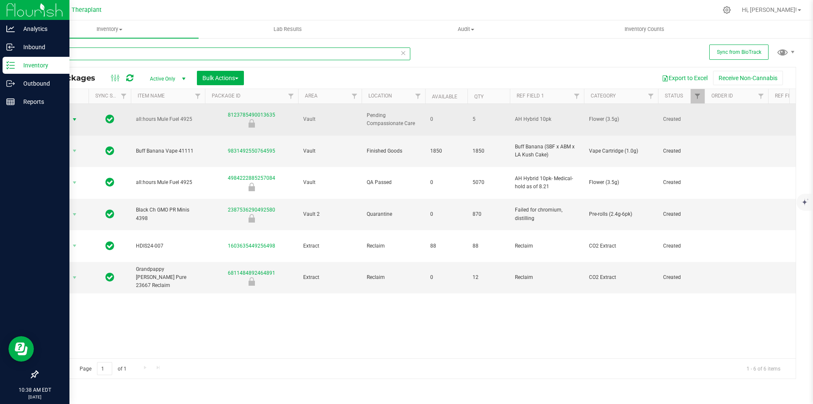
type input "4925"
click at [66, 114] on span "Action" at bounding box center [57, 120] width 23 height 12
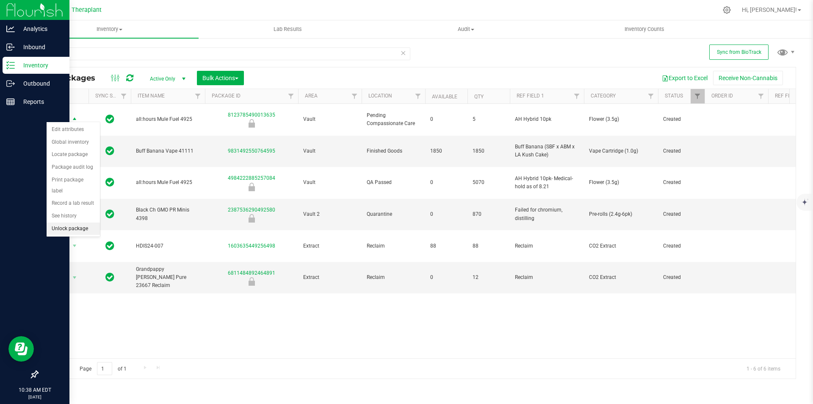
click at [74, 222] on li "Unlock package" at bounding box center [73, 228] width 53 height 13
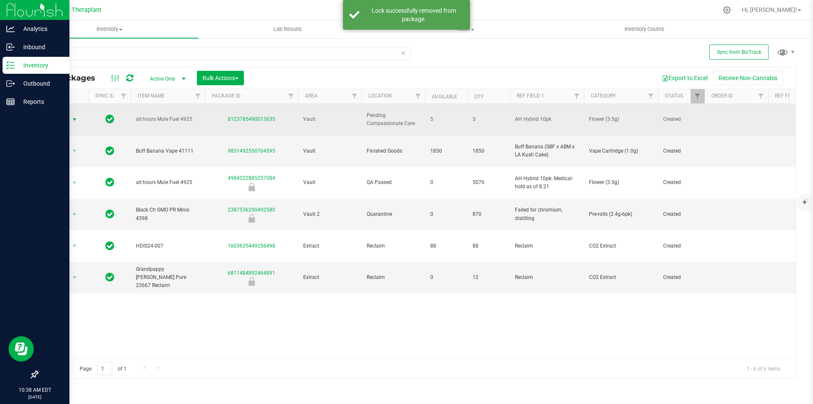
click at [72, 116] on span "select" at bounding box center [74, 119] width 7 height 7
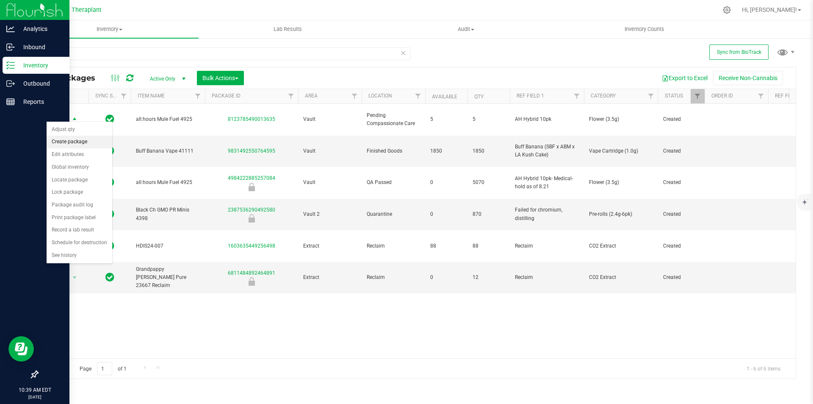
click at [77, 139] on li "Create package" at bounding box center [80, 142] width 66 height 13
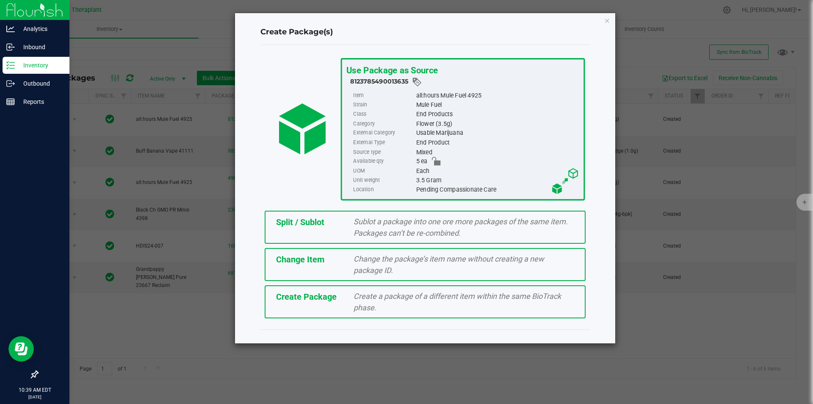
click at [397, 224] on span "Sublot a package into one ore more packages of the same item. Packages can’t be…" at bounding box center [461, 227] width 214 height 20
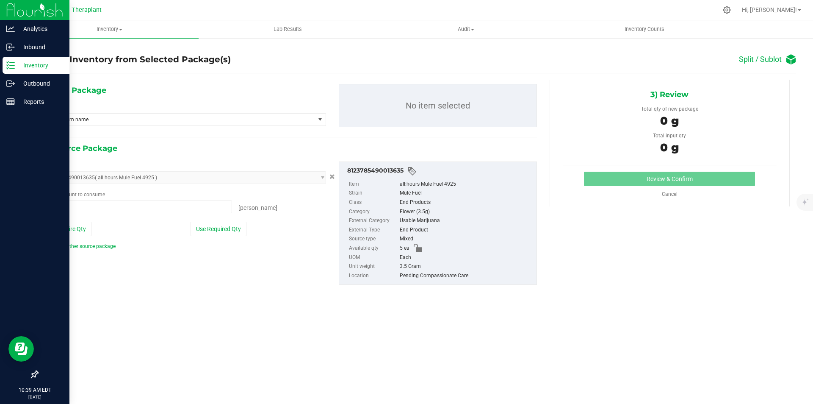
type input "0 ea"
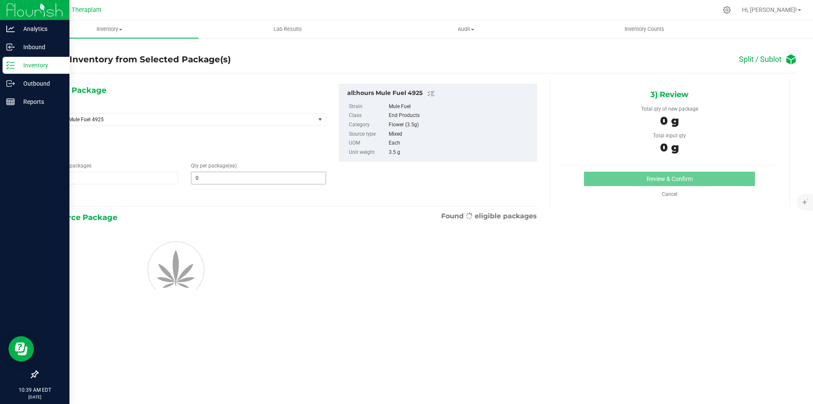
click at [267, 180] on span "0 0" at bounding box center [258, 178] width 135 height 13
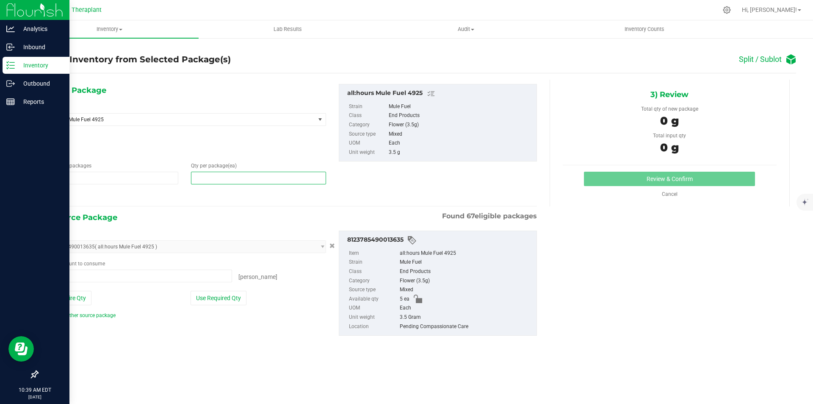
type input "2"
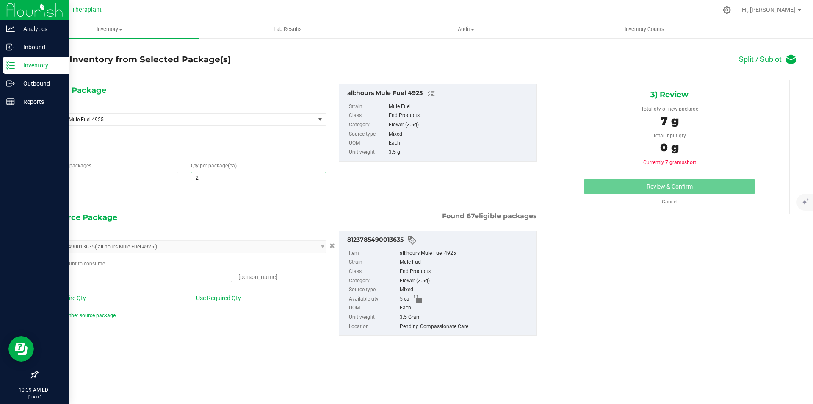
type input "2"
click at [115, 278] on span "0 ea 0" at bounding box center [138, 275] width 188 height 13
type input "2"
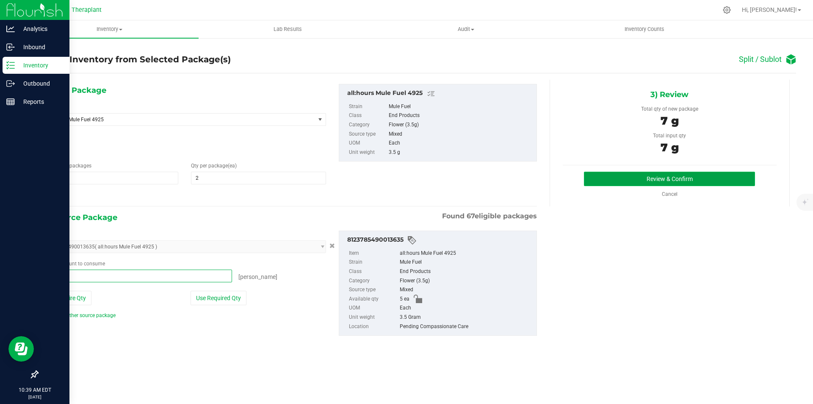
type input "2 ea"
click at [638, 183] on button "Review & Confirm" at bounding box center [669, 179] width 171 height 14
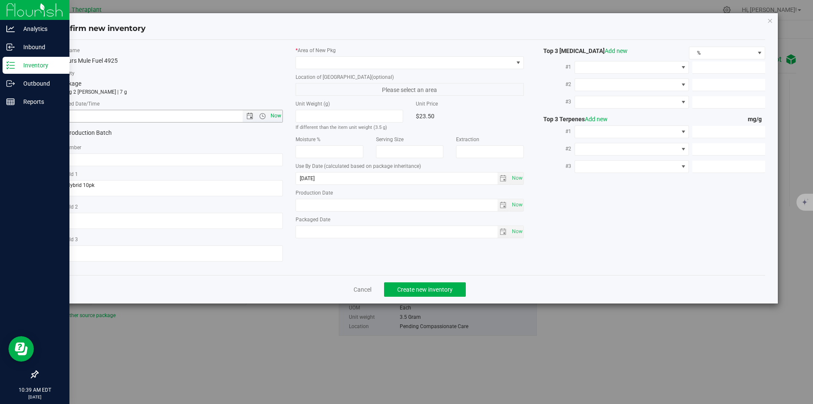
click at [280, 110] on span "Now" at bounding box center [276, 116] width 14 height 12
type input "8/28/2025 10:39 AM"
click at [368, 60] on span at bounding box center [404, 63] width 217 height 12
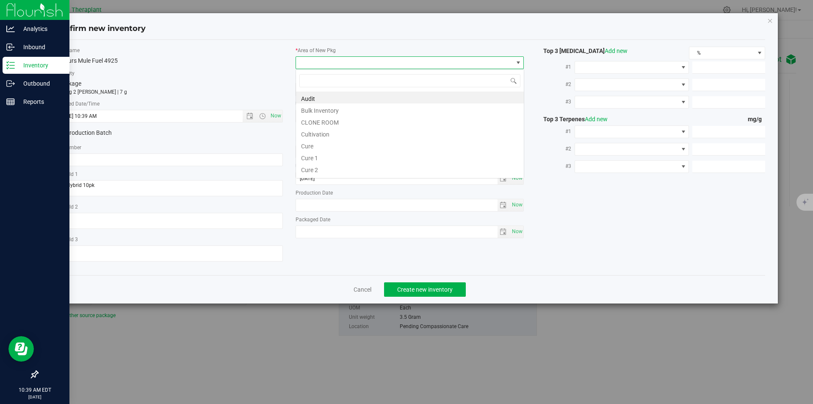
scroll to position [13, 229]
type input "v"
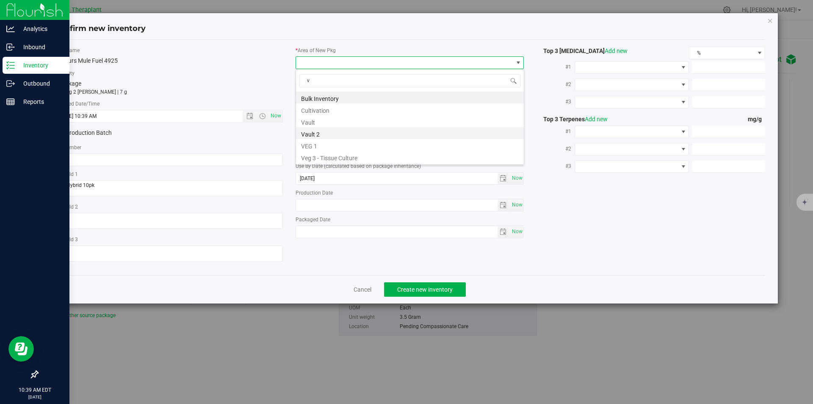
click at [326, 134] on li "Vault 2" at bounding box center [410, 133] width 228 height 12
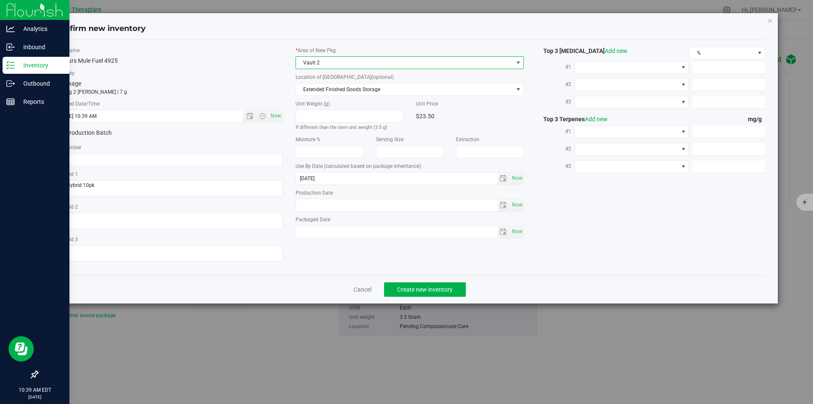
click at [341, 78] on label "Location of New Pkg (optional)" at bounding box center [410, 77] width 229 height 8
click at [335, 89] on span "Extended Finished Goods Storage" at bounding box center [404, 89] width 217 height 12
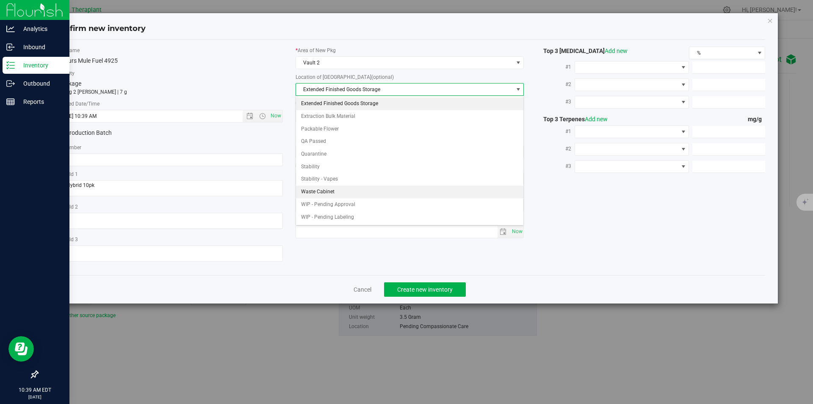
click at [352, 193] on li "Waste Cabinet" at bounding box center [410, 191] width 228 height 13
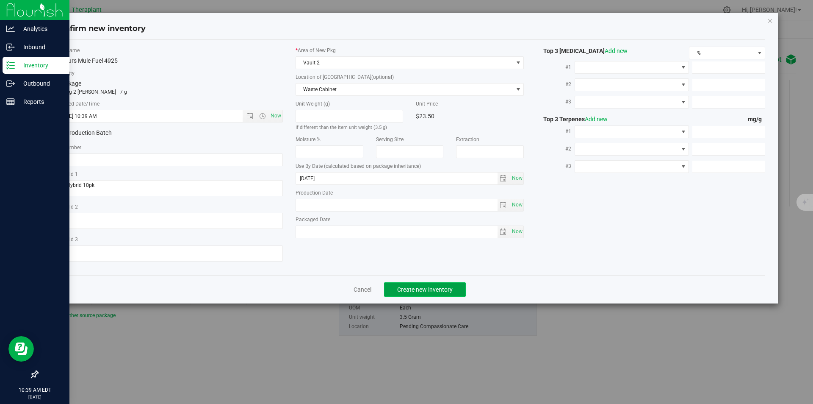
click at [432, 288] on span "Create new inventory" at bounding box center [424, 289] width 55 height 7
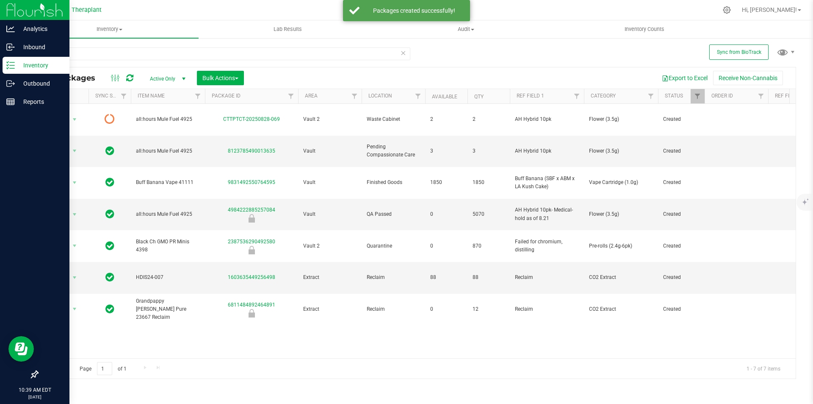
click at [130, 76] on icon at bounding box center [129, 78] width 7 height 8
click at [80, 145] on div "Action Action Adjust qty Create package Edit attributes Global inventory Locate…" at bounding box center [63, 151] width 41 height 12
click at [76, 147] on span "select" at bounding box center [74, 150] width 7 height 7
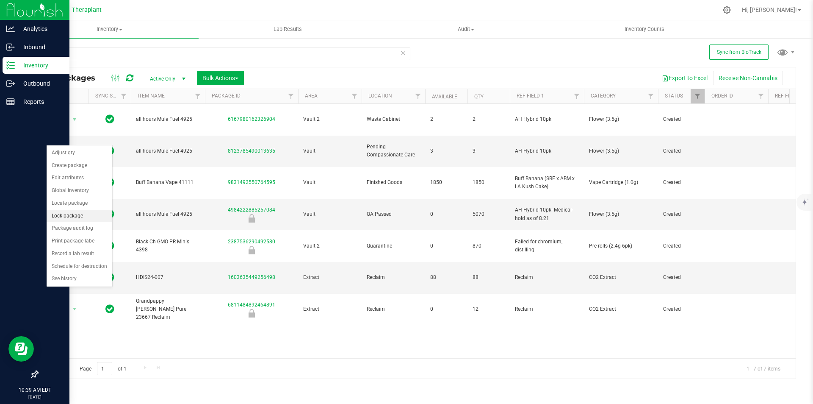
click at [75, 220] on li "Lock package" at bounding box center [80, 216] width 66 height 13
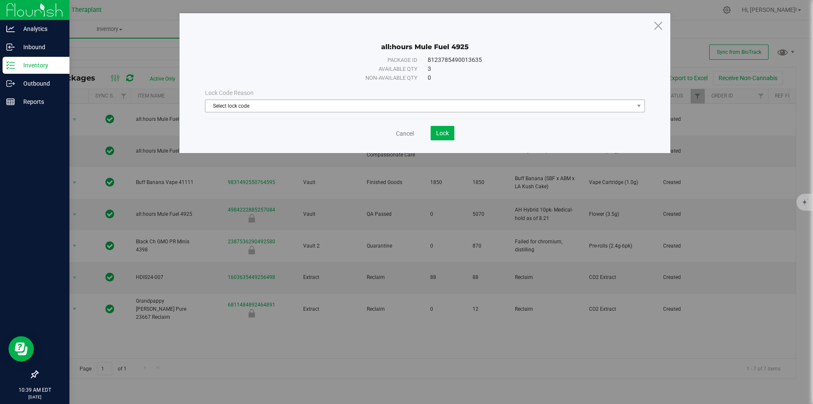
click at [260, 107] on span "Select lock code" at bounding box center [419, 106] width 429 height 12
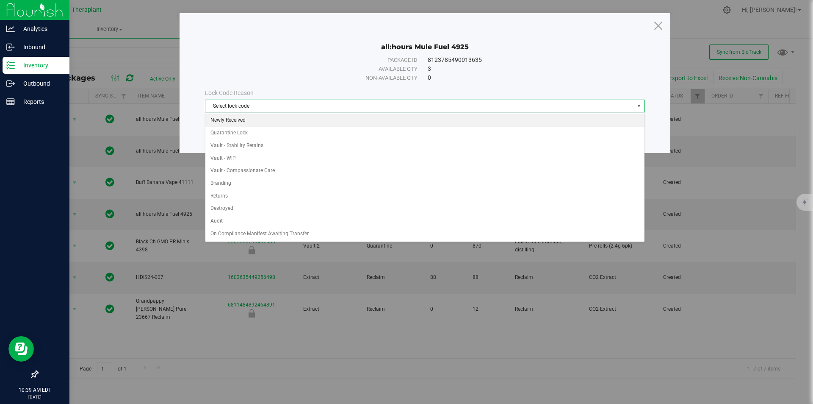
click at [250, 115] on li "Newly Received" at bounding box center [424, 120] width 439 height 13
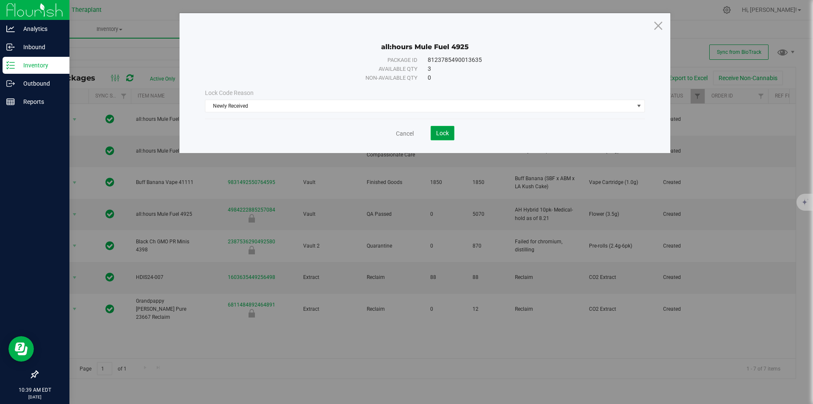
click at [440, 133] on span "Lock" at bounding box center [442, 133] width 13 height 7
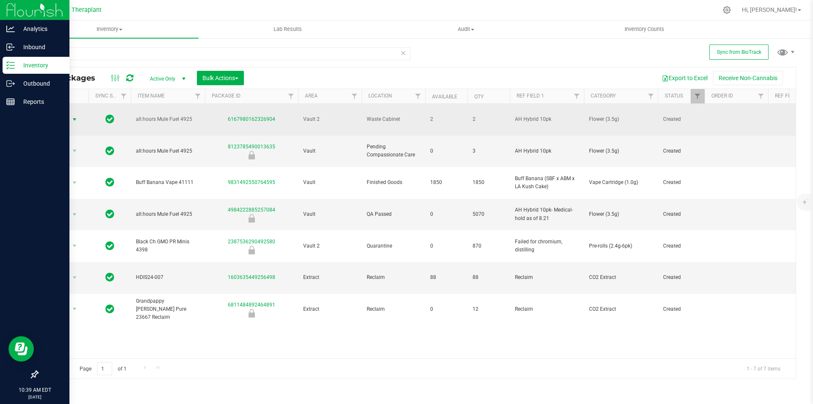
click at [73, 116] on span "select" at bounding box center [74, 119] width 7 height 7
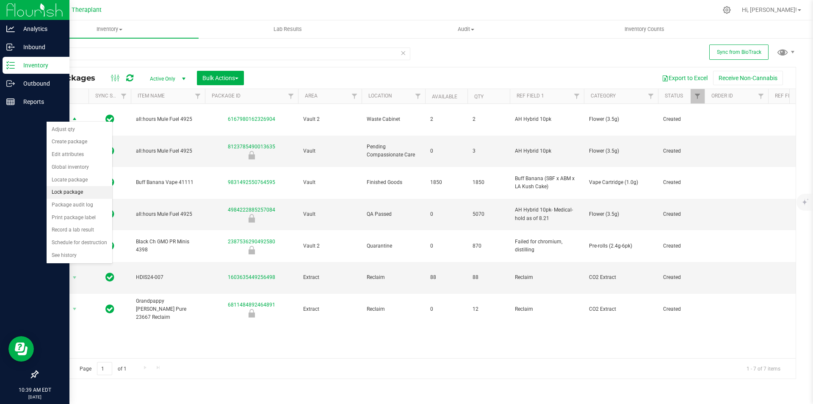
click at [77, 187] on li "Lock package" at bounding box center [80, 192] width 66 height 13
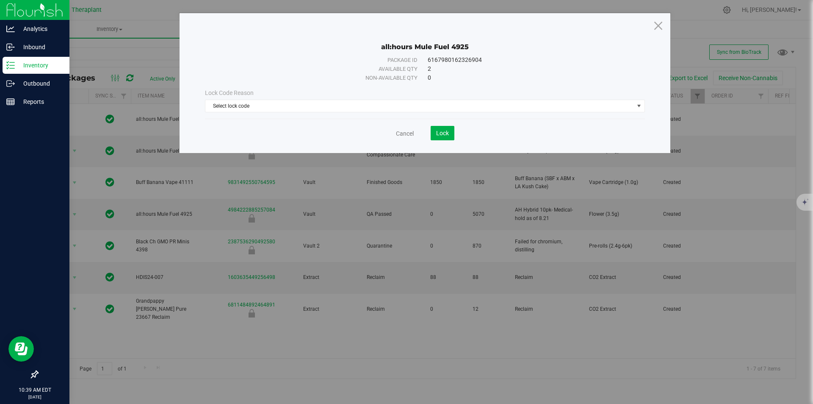
click at [344, 113] on div "Lock Code Reason Select lock code Select lock code Newly Received Quarantine Lo…" at bounding box center [425, 100] width 453 height 36
click at [339, 110] on span "Select lock code" at bounding box center [419, 106] width 429 height 12
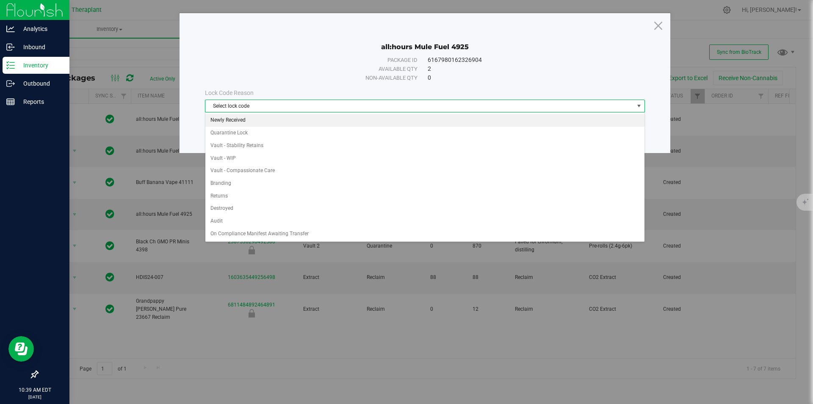
click at [319, 116] on li "Newly Received" at bounding box center [424, 120] width 439 height 13
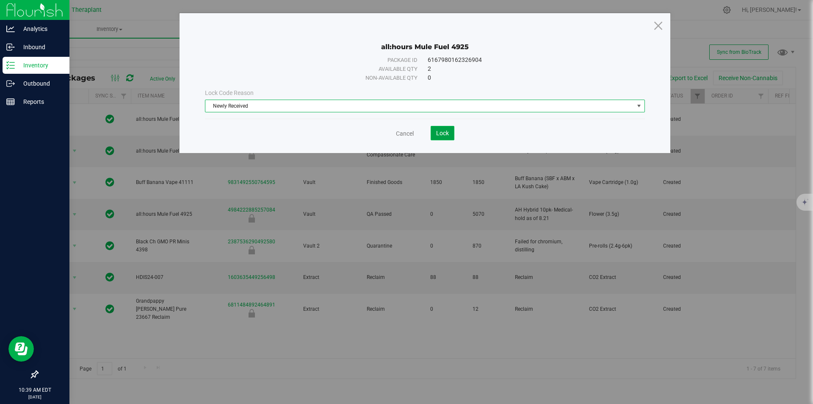
click at [437, 129] on button "Lock" at bounding box center [443, 133] width 24 height 14
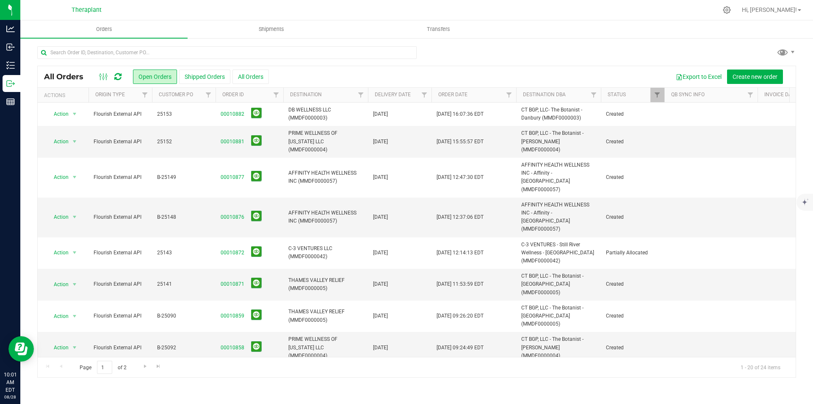
click at [119, 77] on icon at bounding box center [117, 76] width 7 height 8
click at [137, 53] on input "text" at bounding box center [226, 52] width 379 height 13
click at [110, 51] on input "text" at bounding box center [226, 52] width 379 height 13
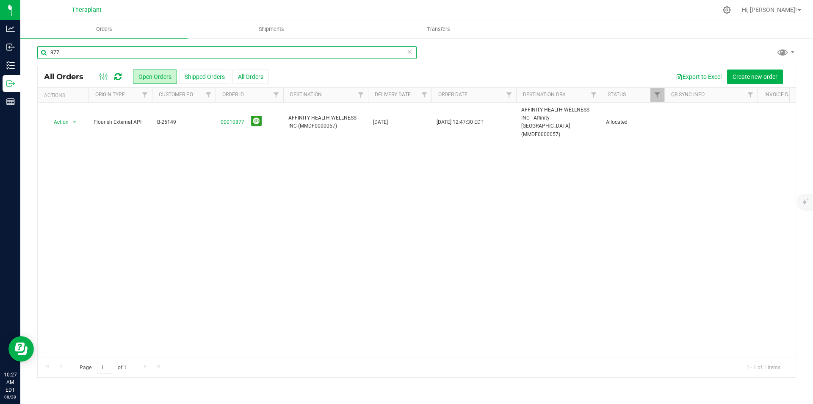
type input "877"
click at [408, 52] on icon at bounding box center [410, 51] width 6 height 10
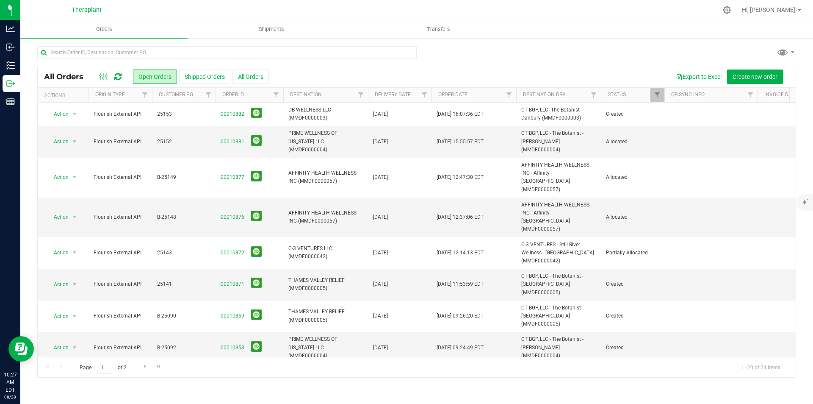
click at [120, 76] on icon at bounding box center [117, 76] width 7 height 8
click at [119, 76] on icon at bounding box center [117, 76] width 7 height 8
click at [147, 55] on input "text" at bounding box center [226, 52] width 379 height 13
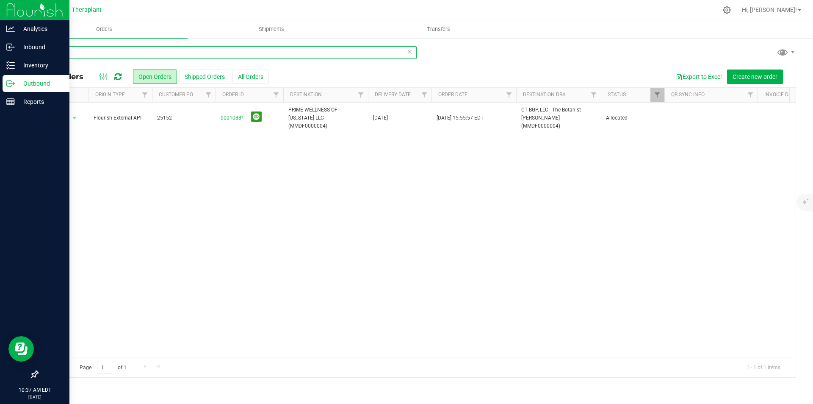
type input "881"
click at [15, 82] on p "Outbound" at bounding box center [40, 83] width 51 height 10
click at [11, 80] on icon at bounding box center [9, 83] width 5 height 6
click at [30, 8] on img at bounding box center [34, 10] width 57 height 20
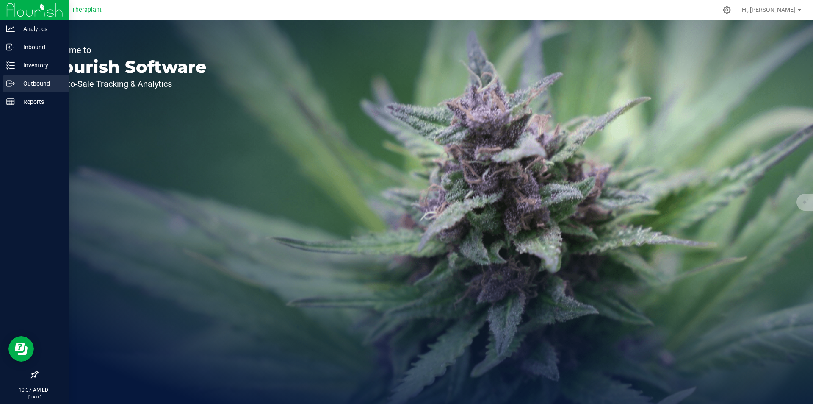
click at [33, 86] on p "Outbound" at bounding box center [40, 83] width 51 height 10
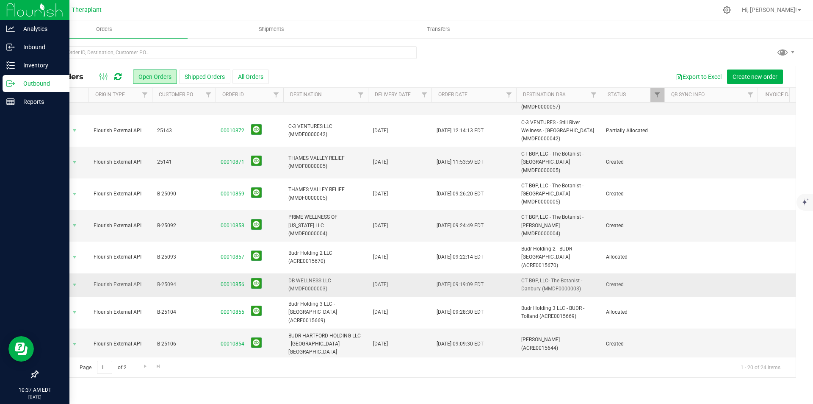
scroll to position [85, 0]
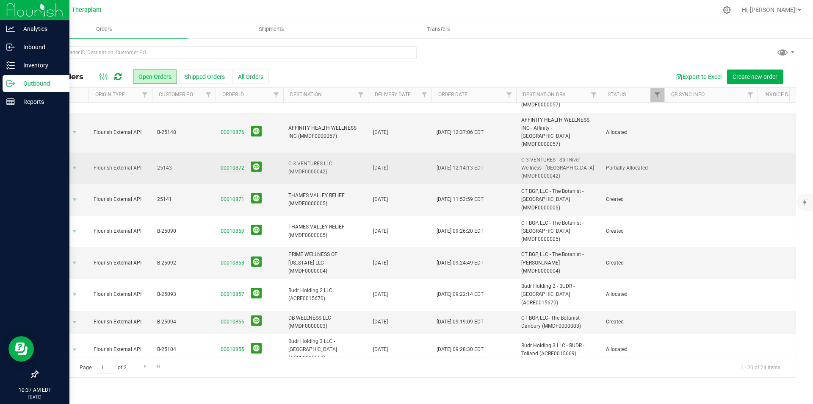
click at [231, 164] on link "00010872" at bounding box center [233, 168] width 24 height 8
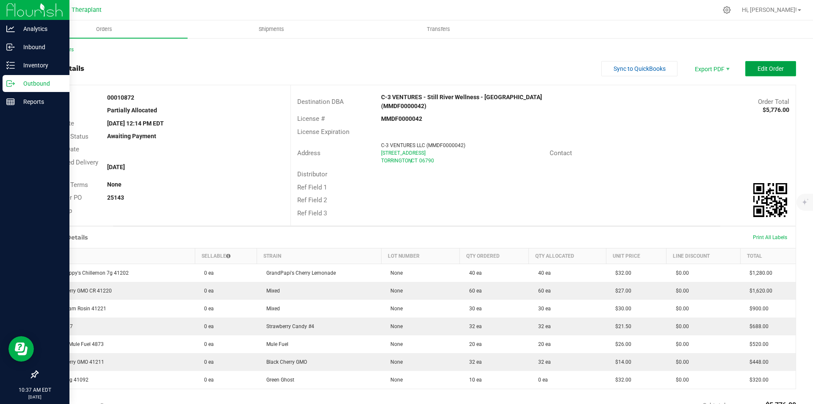
click at [753, 72] on button "Edit Order" at bounding box center [770, 68] width 51 height 15
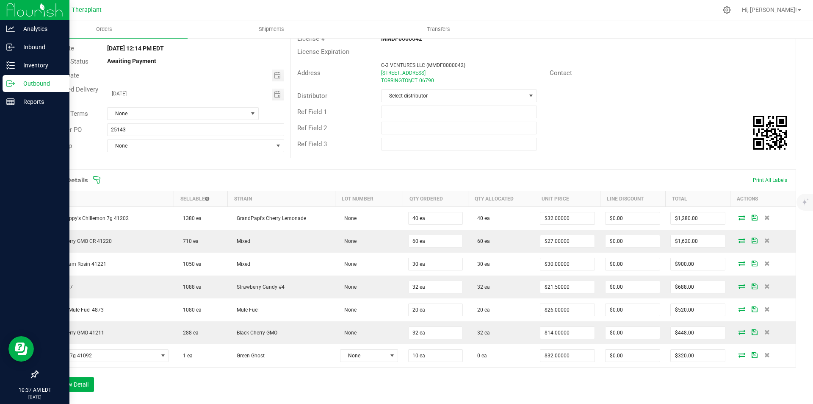
scroll to position [210, 0]
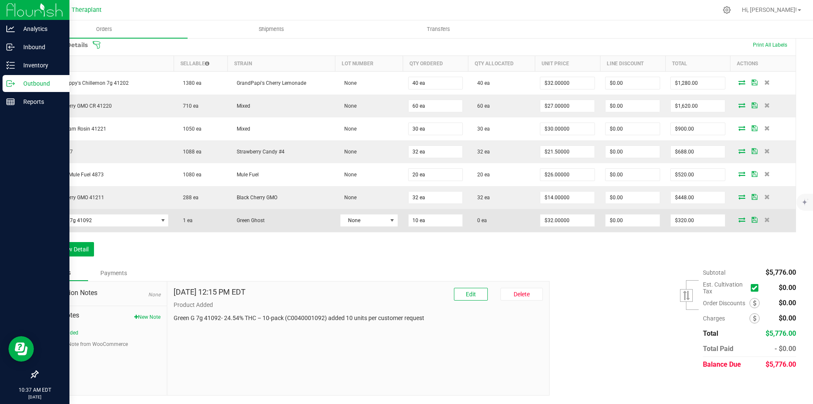
click at [739, 217] on icon at bounding box center [742, 219] width 7 height 5
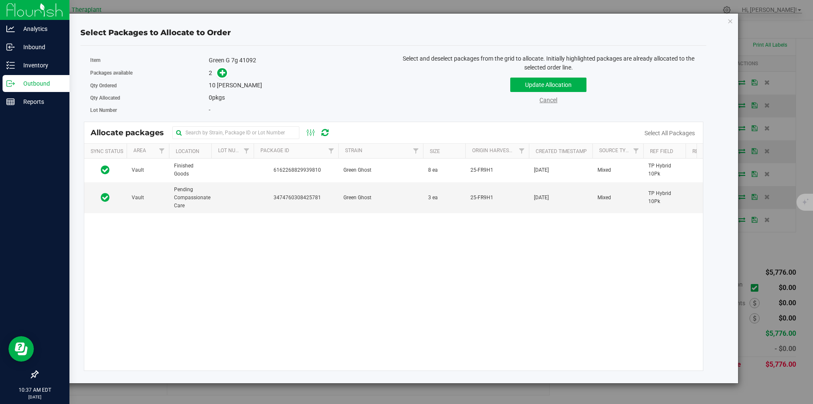
click at [546, 102] on link "Cancel" at bounding box center [549, 100] width 18 height 7
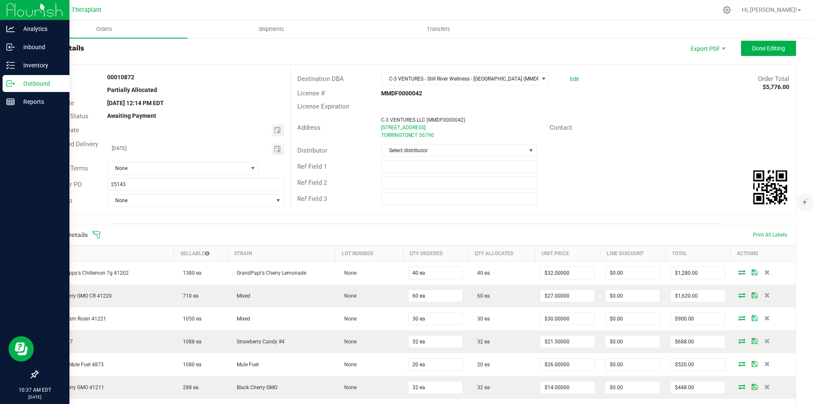
scroll to position [0, 0]
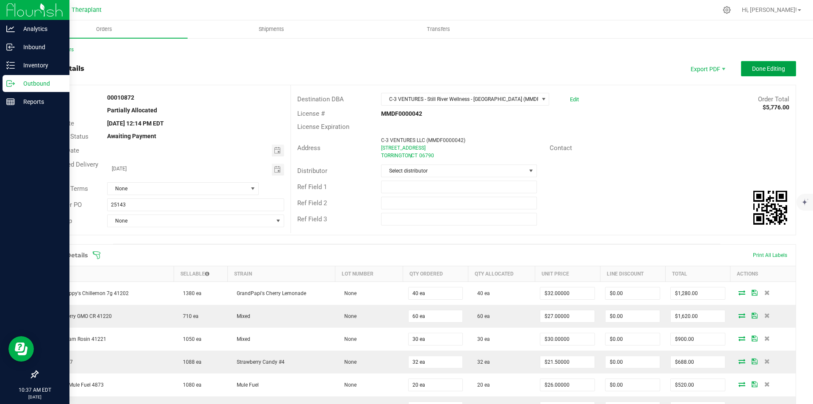
click at [753, 62] on button "Done Editing" at bounding box center [768, 68] width 55 height 15
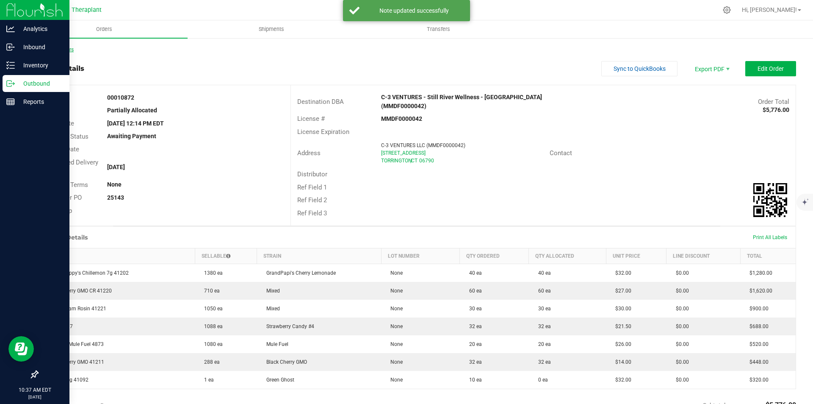
click at [64, 48] on link "Back to Orders" at bounding box center [55, 50] width 36 height 6
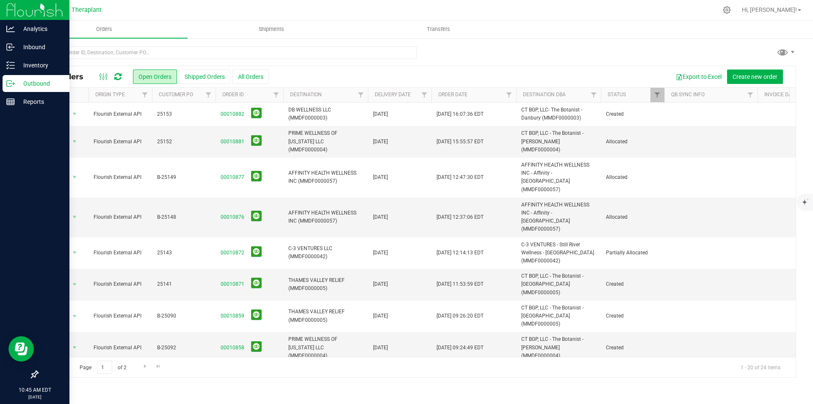
click at [115, 74] on icon at bounding box center [117, 76] width 7 height 8
click at [119, 73] on icon at bounding box center [117, 76] width 7 height 8
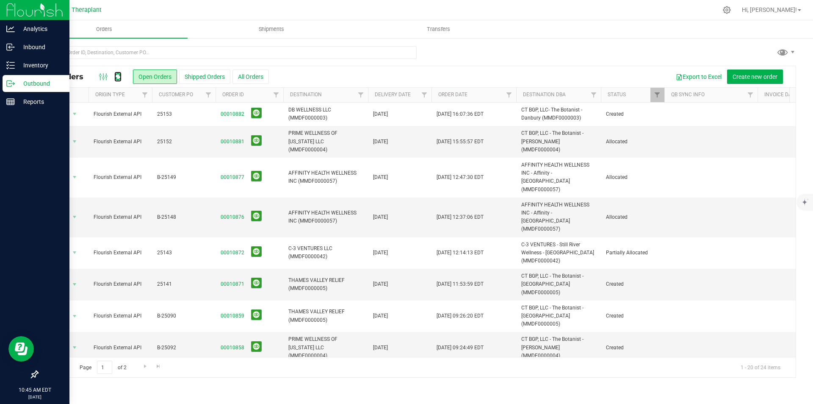
click at [119, 73] on icon at bounding box center [117, 76] width 7 height 8
click at [420, 95] on link "Filter" at bounding box center [425, 95] width 14 height 14
click at [503, 147] on span "select" at bounding box center [503, 146] width 7 height 7
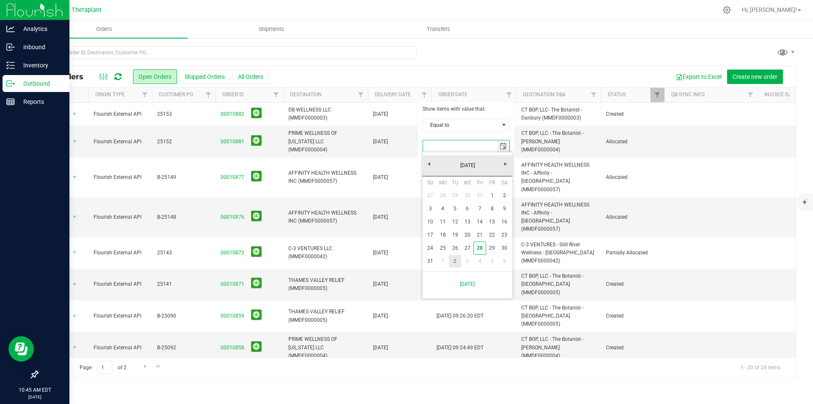
click at [456, 260] on link "2" at bounding box center [455, 261] width 12 height 13
type input "[DATE]"
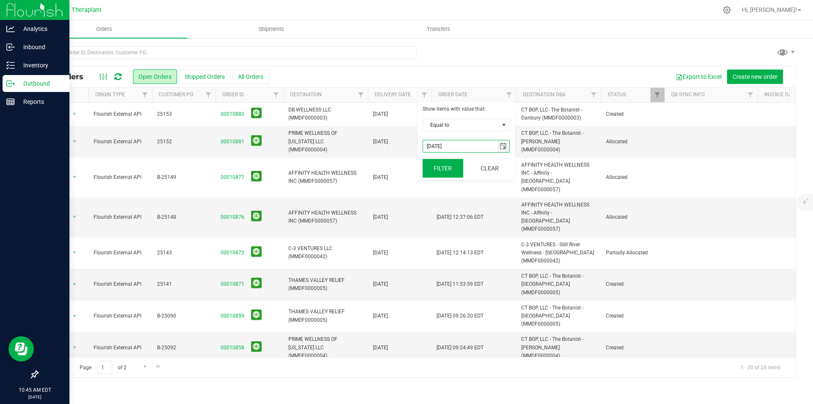
click at [440, 177] on button "Filter" at bounding box center [443, 168] width 41 height 19
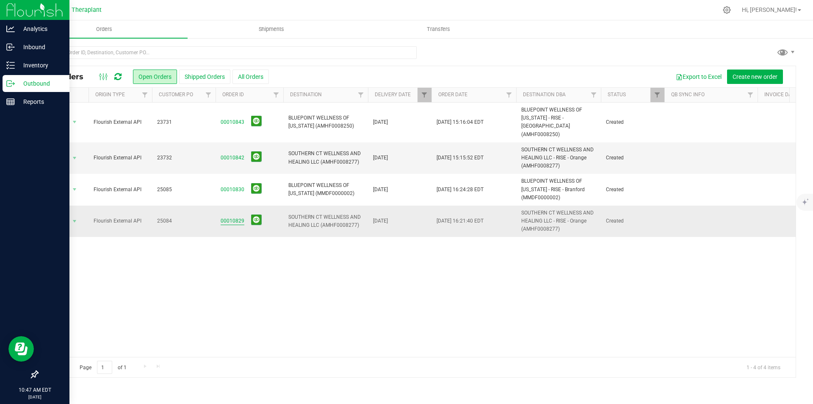
click at [233, 217] on link "00010829" at bounding box center [233, 221] width 24 height 8
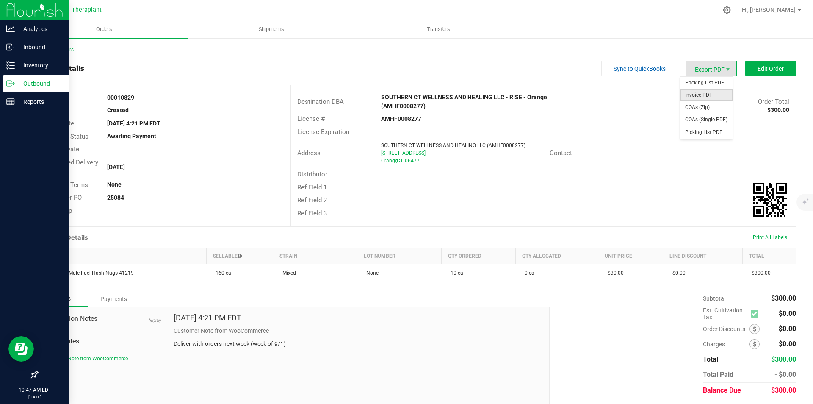
click at [702, 92] on span "Invoice PDF" at bounding box center [706, 95] width 53 height 12
click at [62, 51] on link "Back to Orders" at bounding box center [55, 50] width 36 height 6
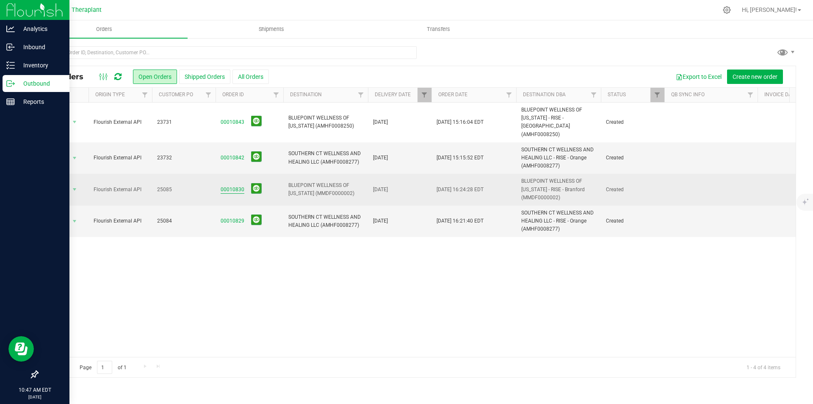
click at [221, 185] on link "00010830" at bounding box center [233, 189] width 24 height 8
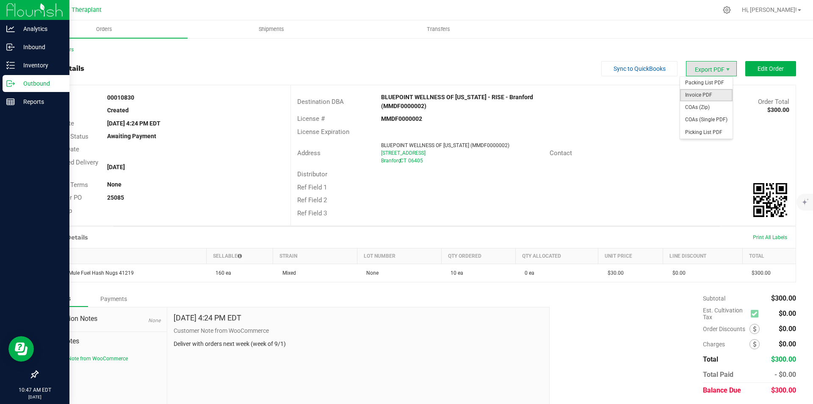
click at [707, 94] on span "Invoice PDF" at bounding box center [706, 95] width 53 height 12
click at [64, 49] on link "Back to Orders" at bounding box center [55, 50] width 36 height 6
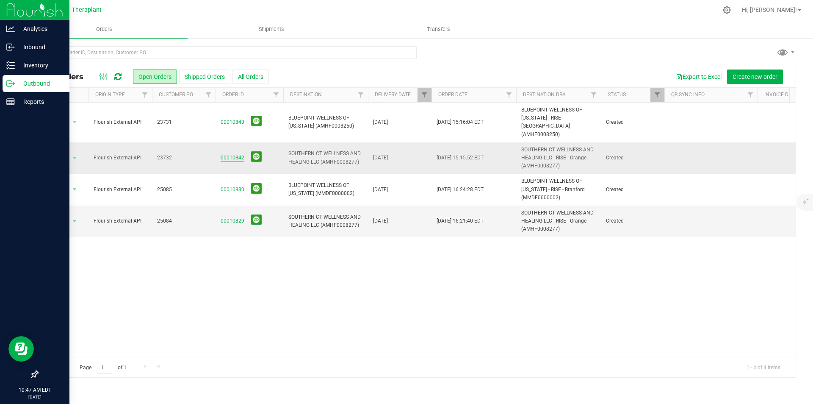
click at [237, 154] on link "00010842" at bounding box center [233, 158] width 24 height 8
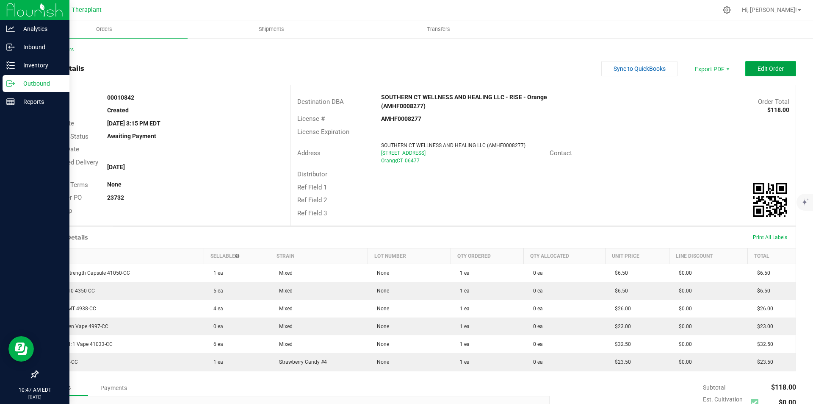
click at [762, 65] on span "Edit Order" at bounding box center [771, 68] width 26 height 7
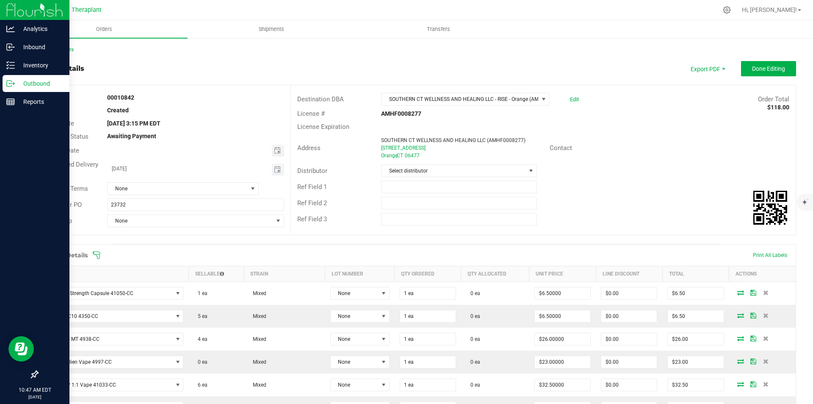
click at [275, 165] on span "Toggle calendar" at bounding box center [278, 169] width 12 height 12
click at [184, 211] on span "3" at bounding box center [182, 213] width 12 height 13
click at [272, 171] on span "Toggle calendar" at bounding box center [278, 169] width 12 height 12
click at [171, 214] on span "2" at bounding box center [170, 213] width 12 height 13
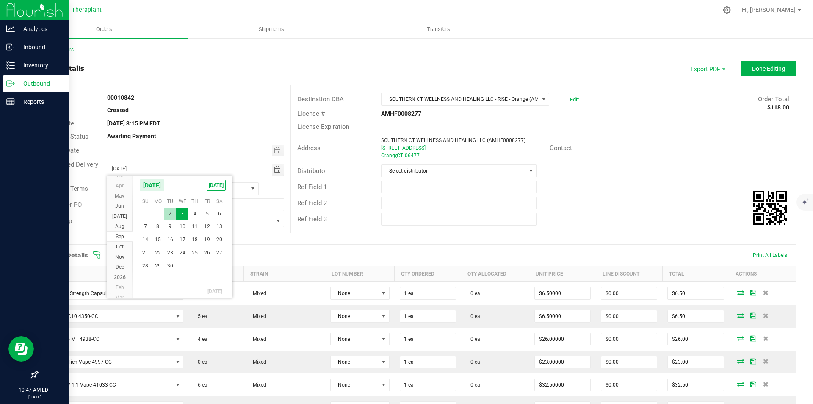
type input "[DATE]"
click at [767, 72] on button "Done Editing" at bounding box center [768, 68] width 55 height 15
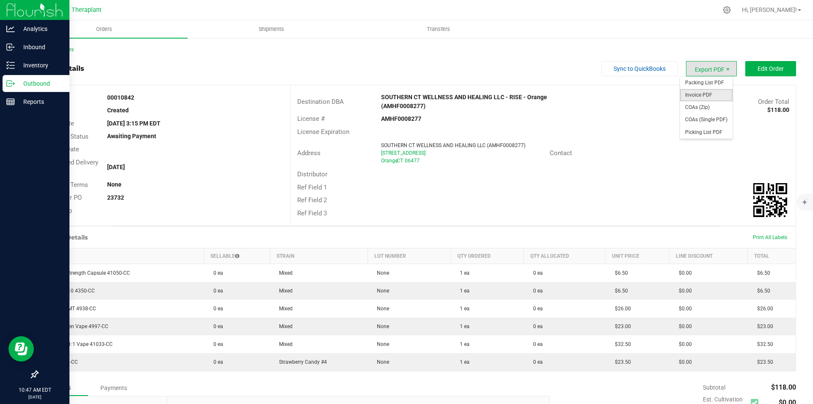
click at [701, 94] on span "Invoice PDF" at bounding box center [706, 95] width 53 height 12
click at [47, 49] on link "Back to Orders" at bounding box center [55, 50] width 36 height 6
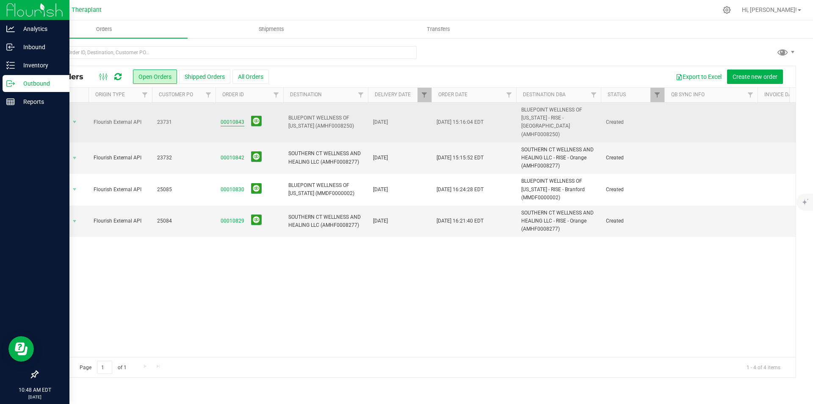
click at [229, 118] on link "00010843" at bounding box center [233, 122] width 24 height 8
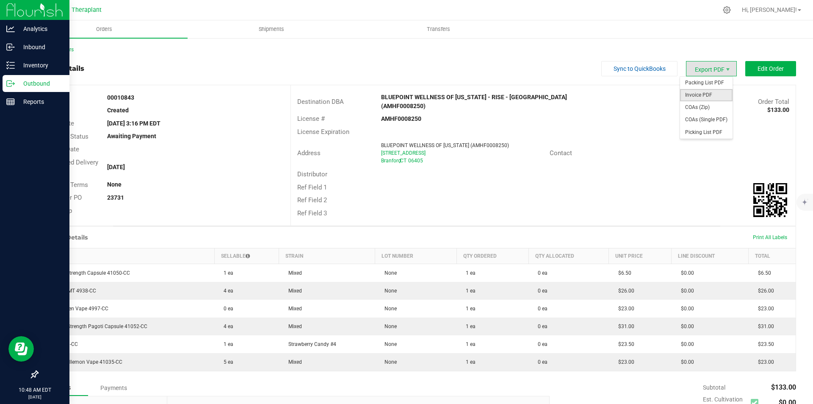
click at [696, 94] on span "Invoice PDF" at bounding box center [706, 95] width 53 height 12
